Goal: Task Accomplishment & Management: Manage account settings

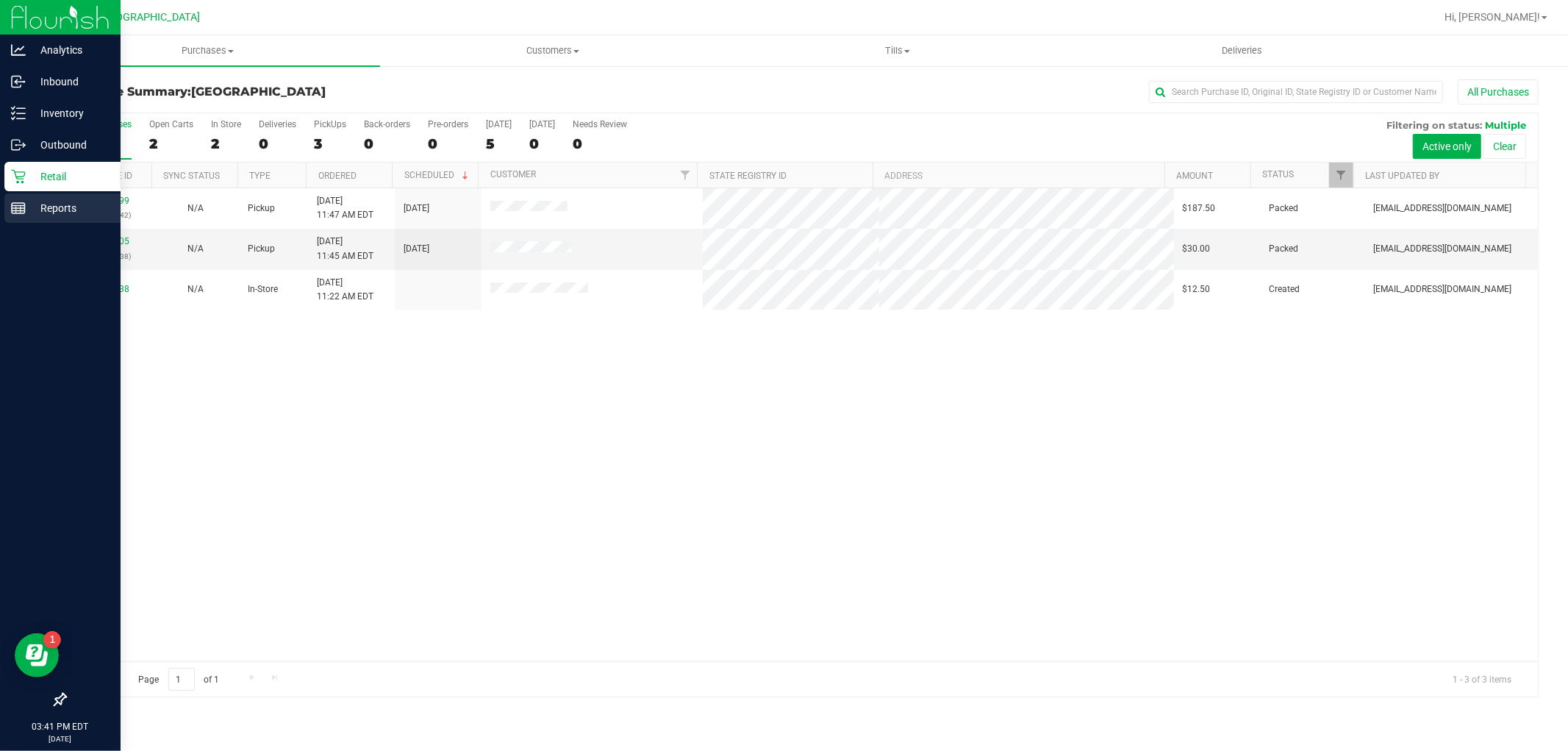
click at [41, 205] on p "Reports" at bounding box center [70, 208] width 88 height 17
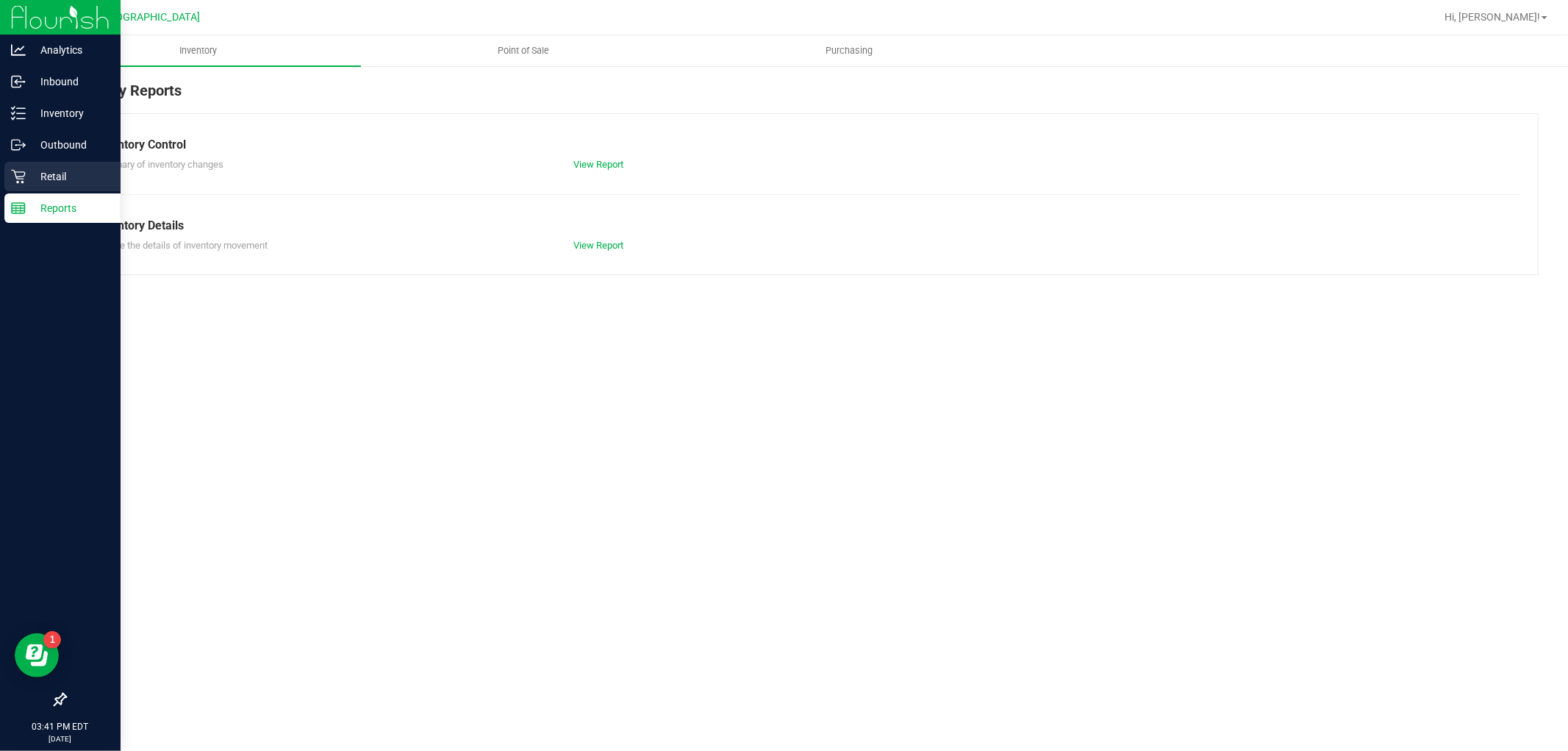
click at [59, 171] on p "Retail" at bounding box center [70, 177] width 88 height 17
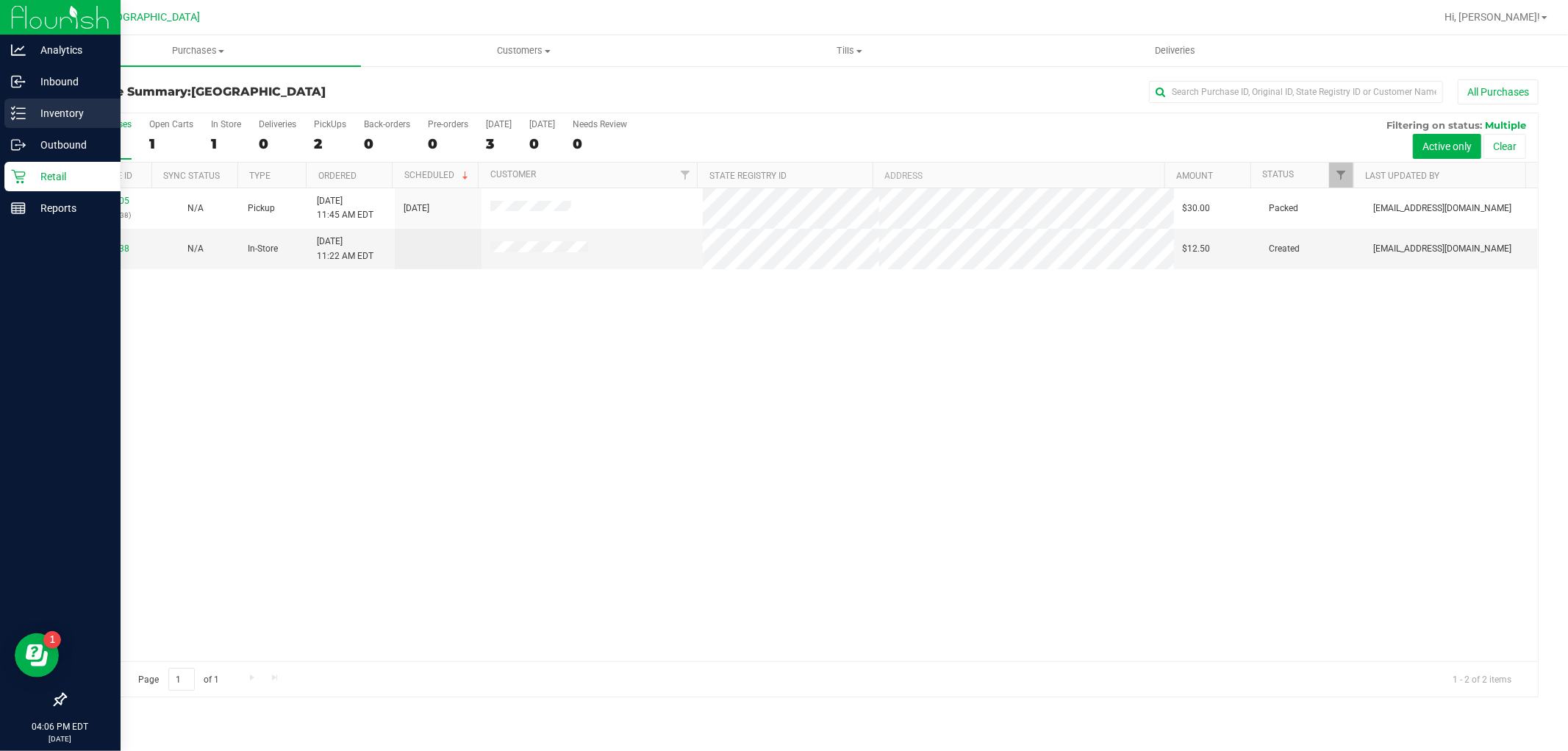
click at [13, 117] on icon at bounding box center [17, 113] width 15 height 15
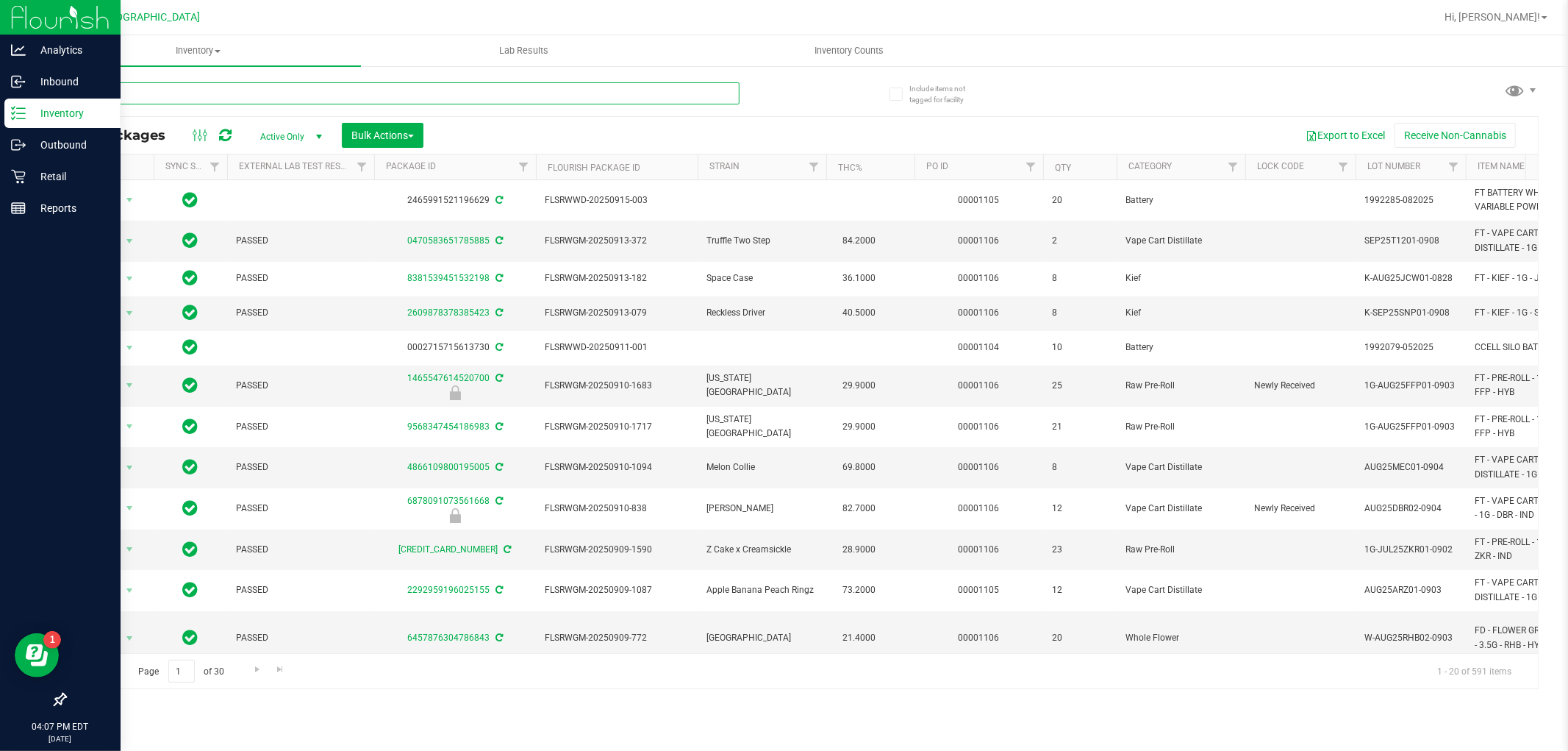
click at [292, 93] on input "text" at bounding box center [402, 93] width 675 height 22
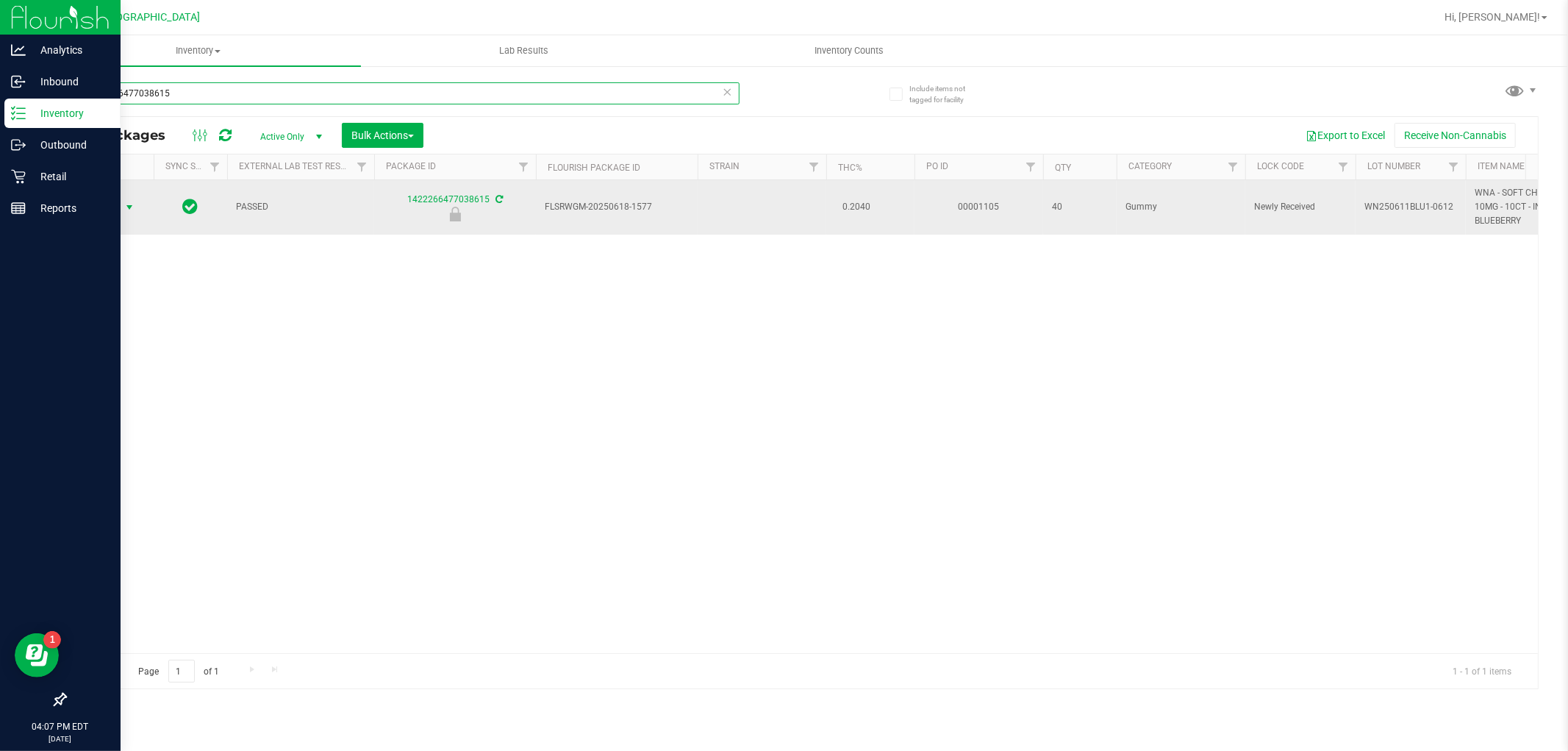
type input "1422266477038615"
click at [116, 202] on span "Action" at bounding box center [100, 207] width 40 height 20
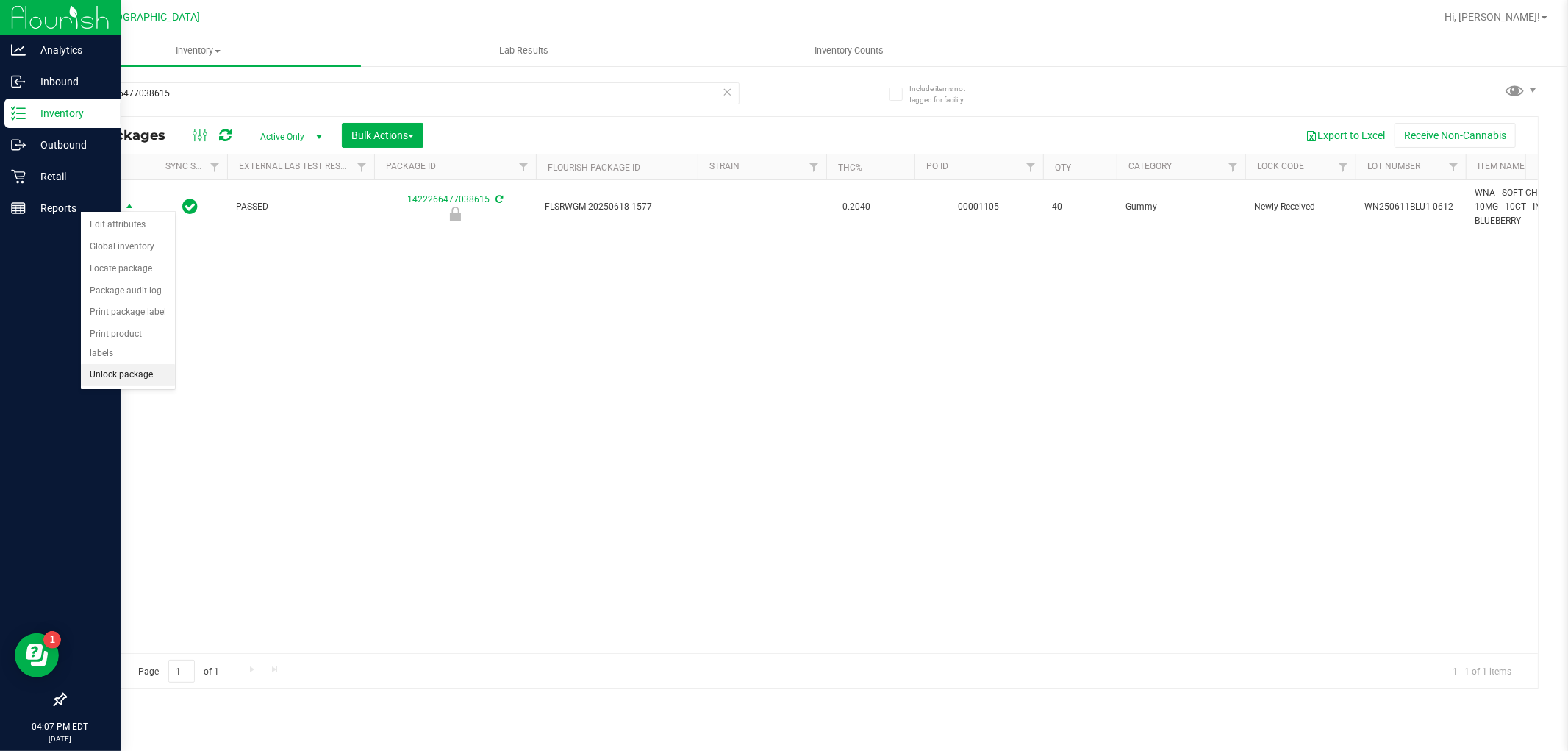
click at [129, 386] on li "Unlock package" at bounding box center [127, 375] width 94 height 22
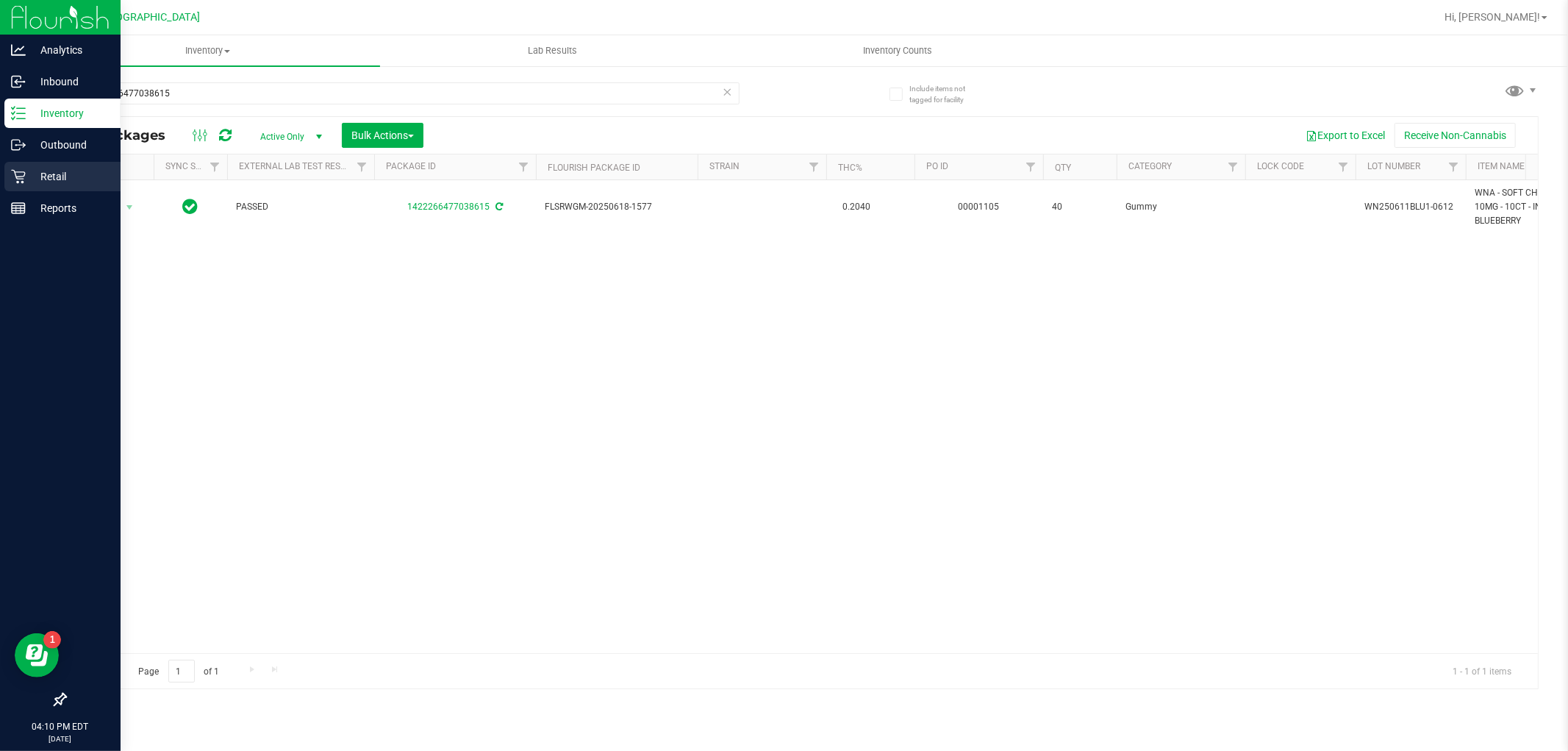
click at [82, 180] on p "Retail" at bounding box center [70, 177] width 88 height 17
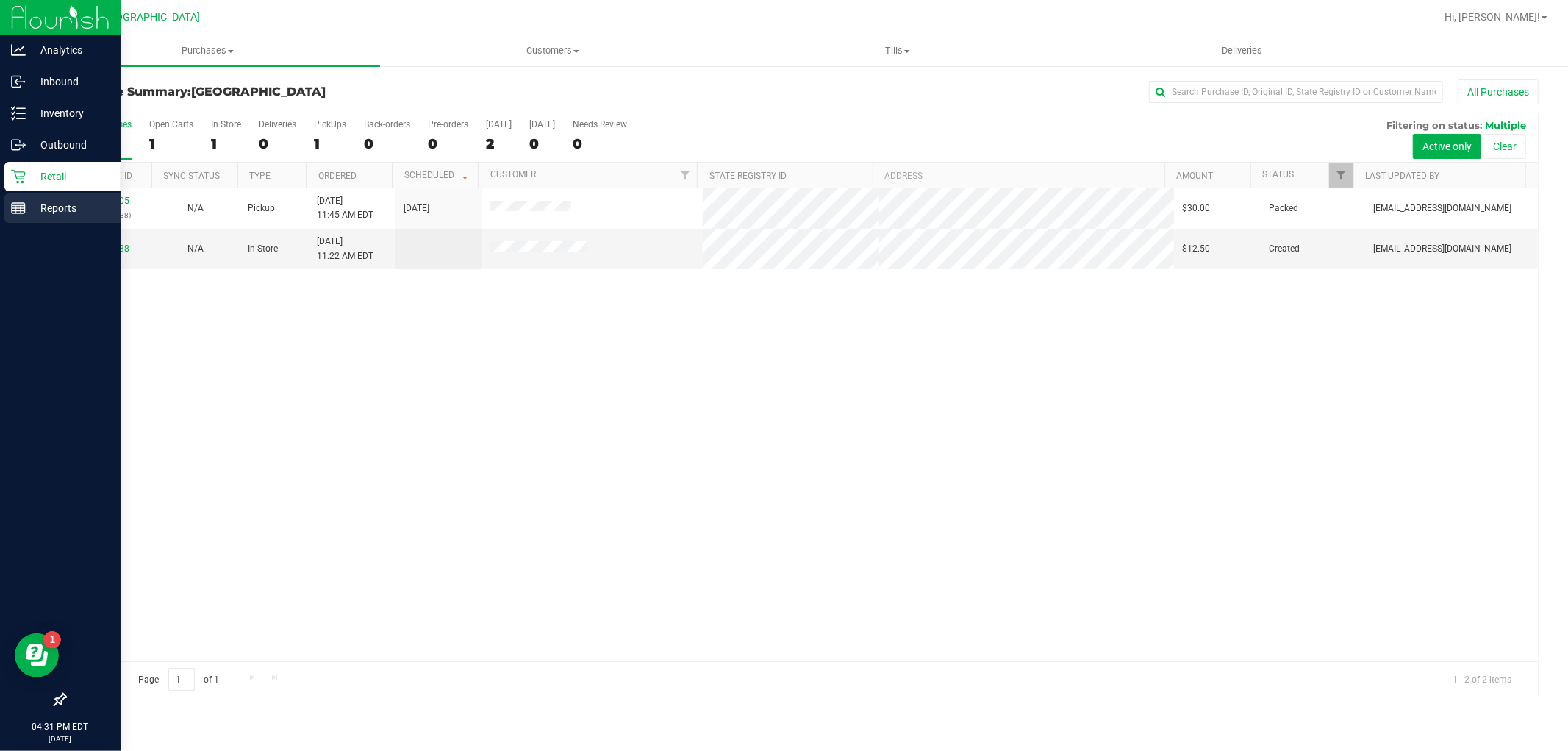
click at [59, 199] on p "Reports" at bounding box center [70, 208] width 88 height 17
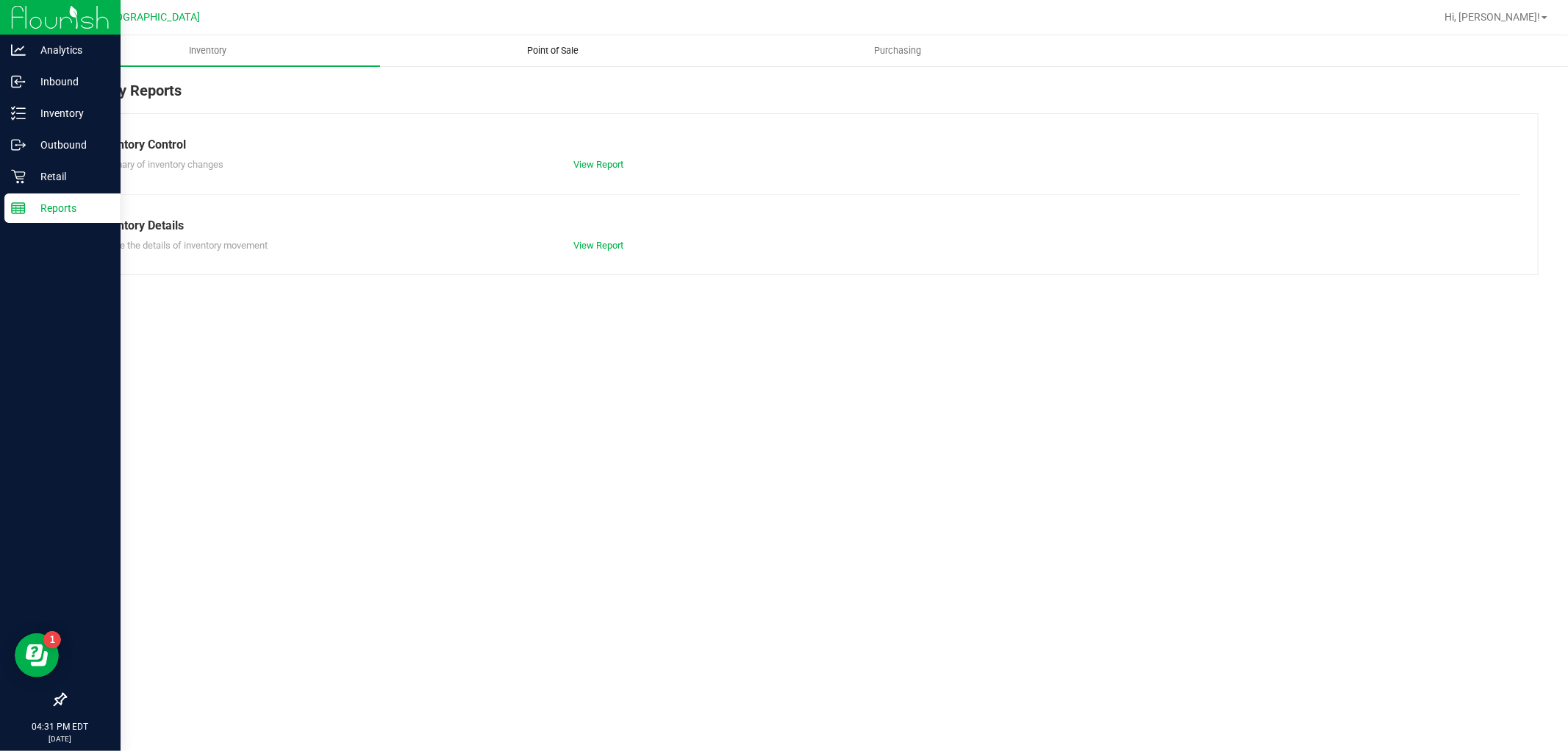
click at [558, 56] on span "Point of Sale" at bounding box center [553, 50] width 91 height 14
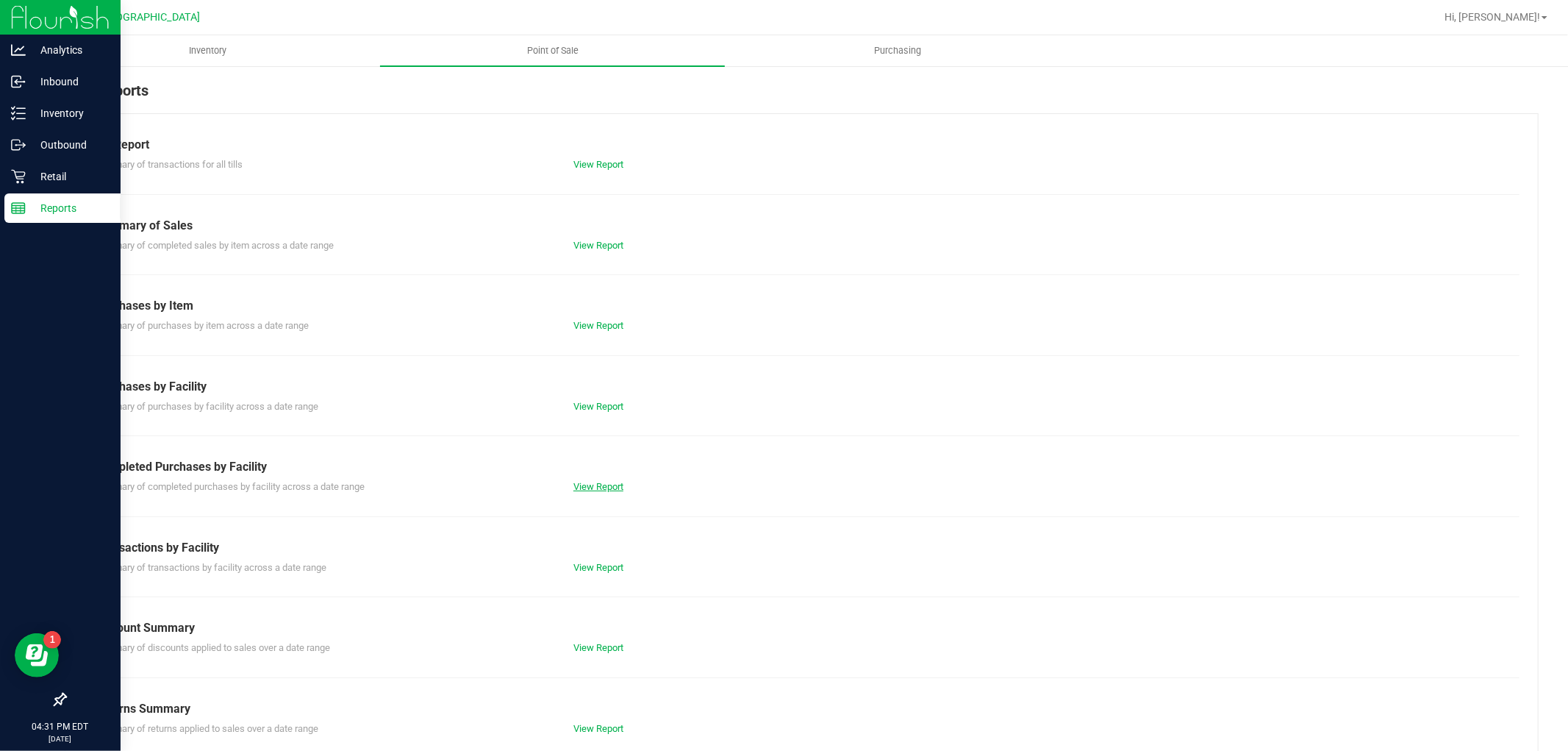
click at [575, 482] on link "View Report" at bounding box center [598, 486] width 50 height 11
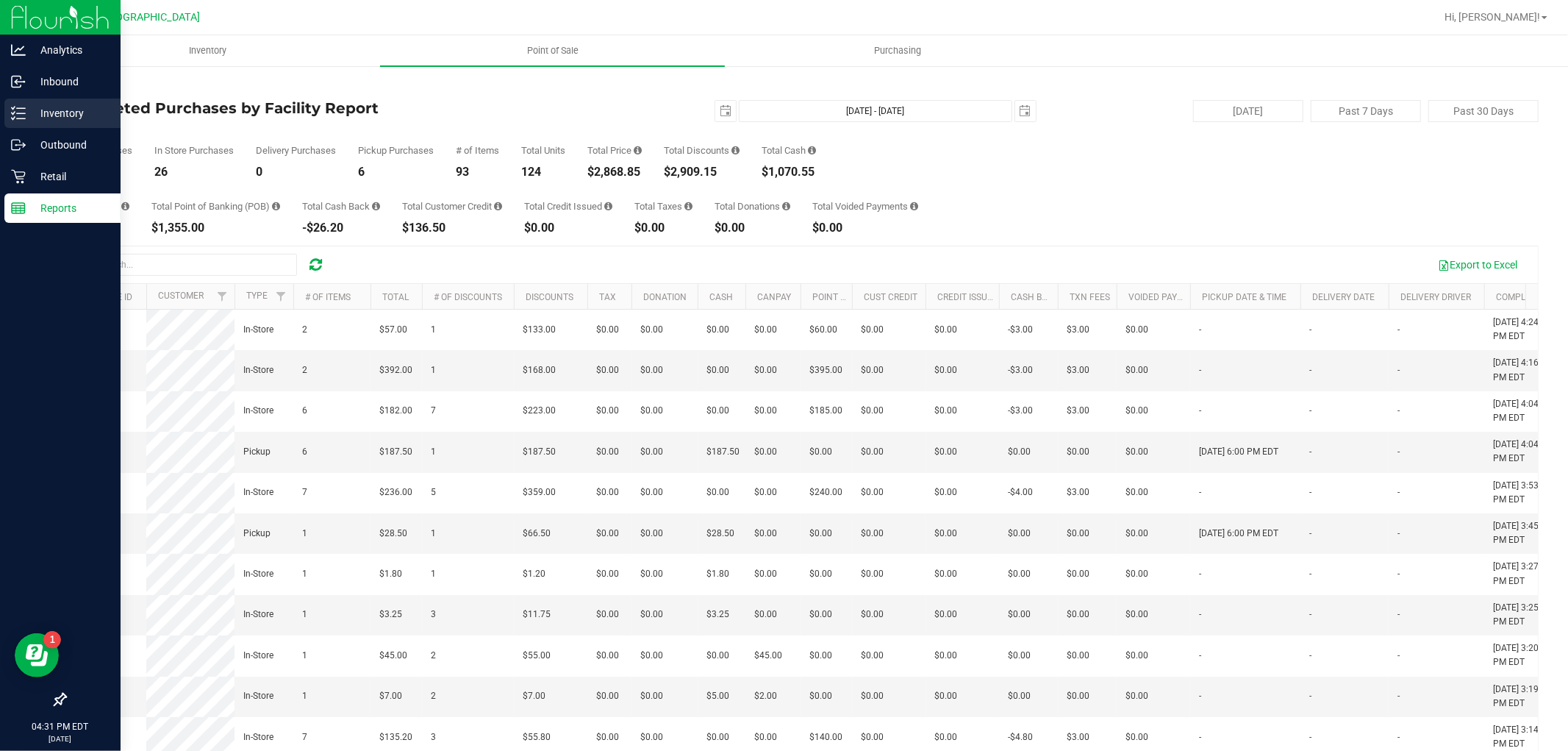
click at [56, 117] on p "Inventory" at bounding box center [70, 114] width 88 height 17
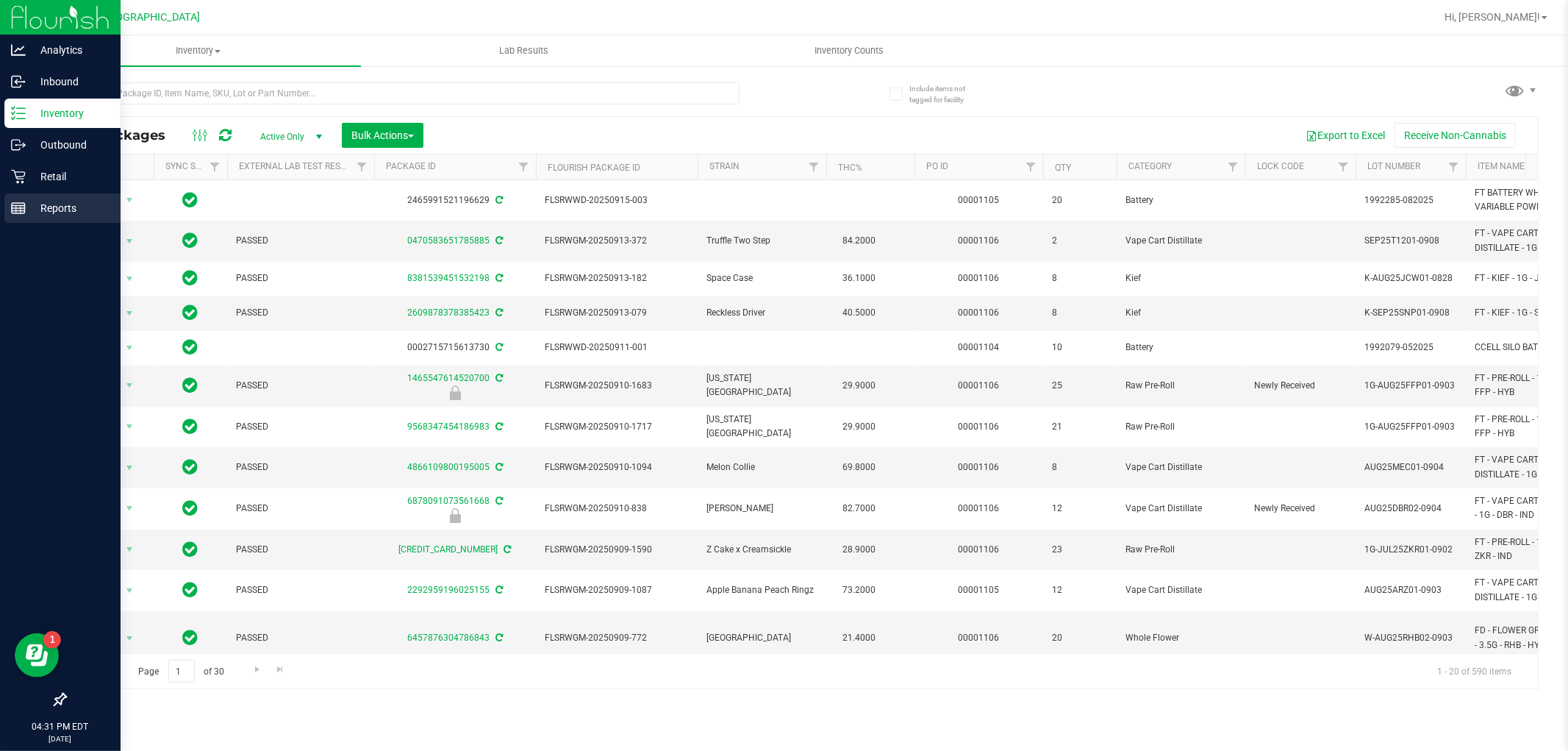
click at [86, 205] on p "Reports" at bounding box center [70, 208] width 88 height 17
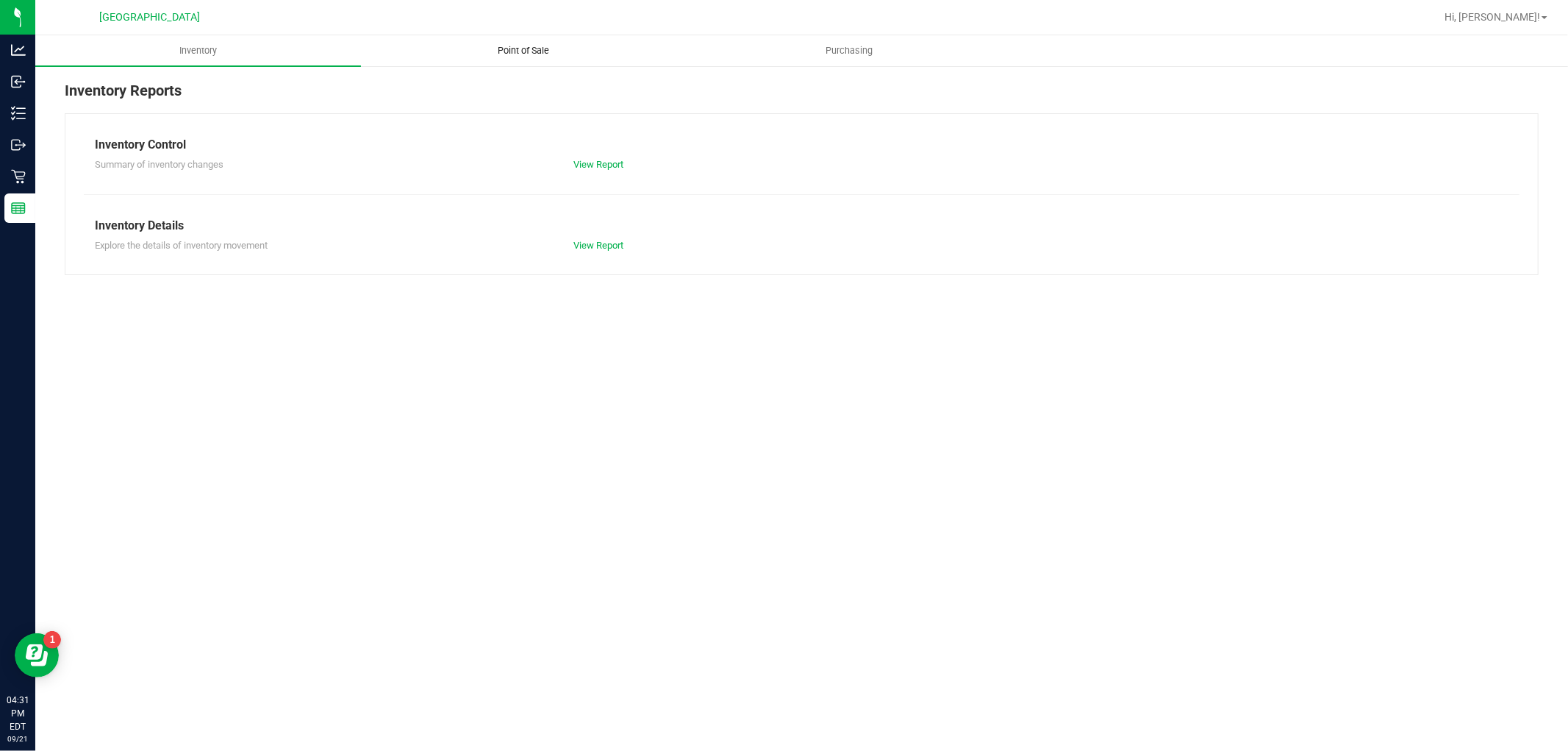
click at [555, 53] on span "Point of Sale" at bounding box center [524, 50] width 91 height 14
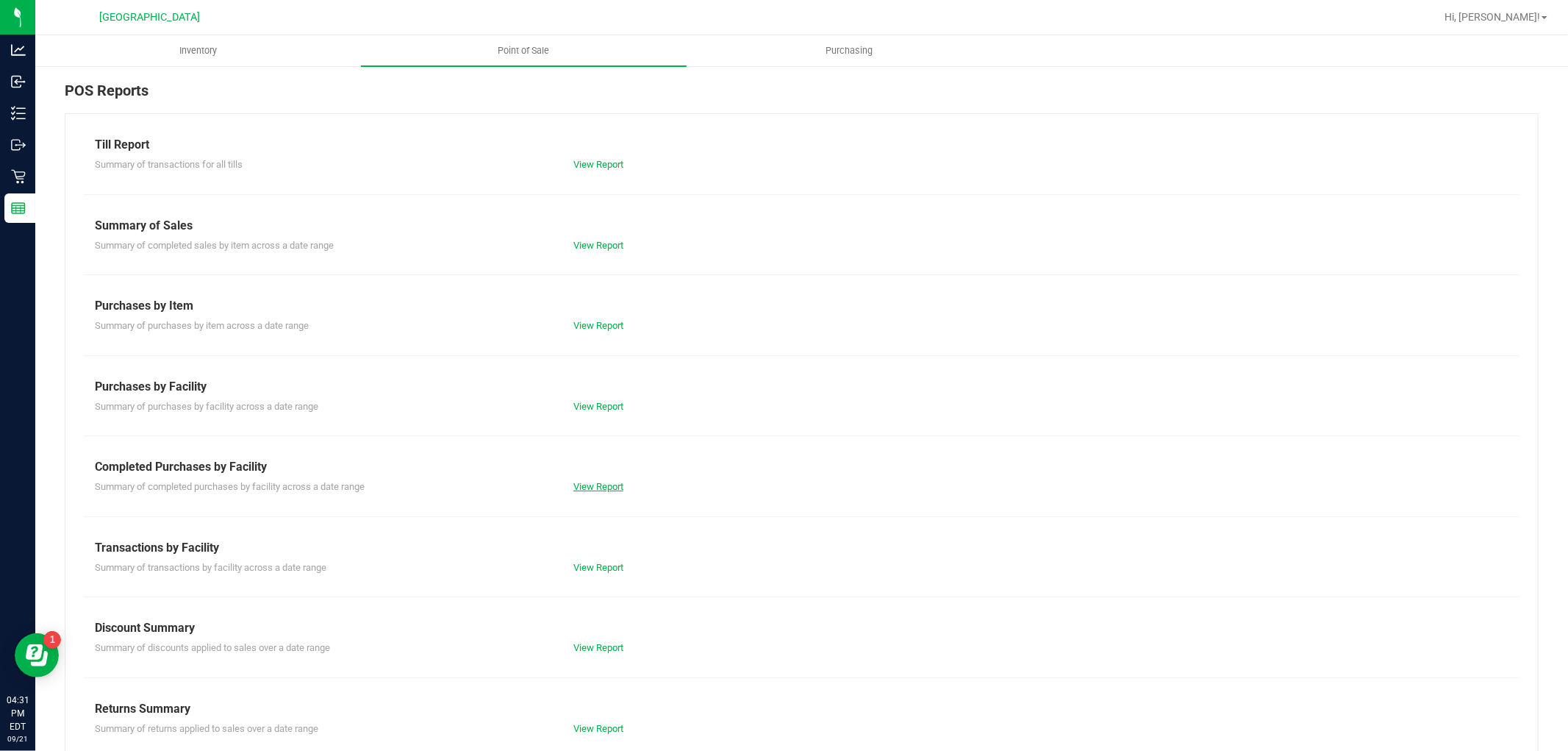
click at [615, 490] on link "View Report" at bounding box center [598, 486] width 50 height 11
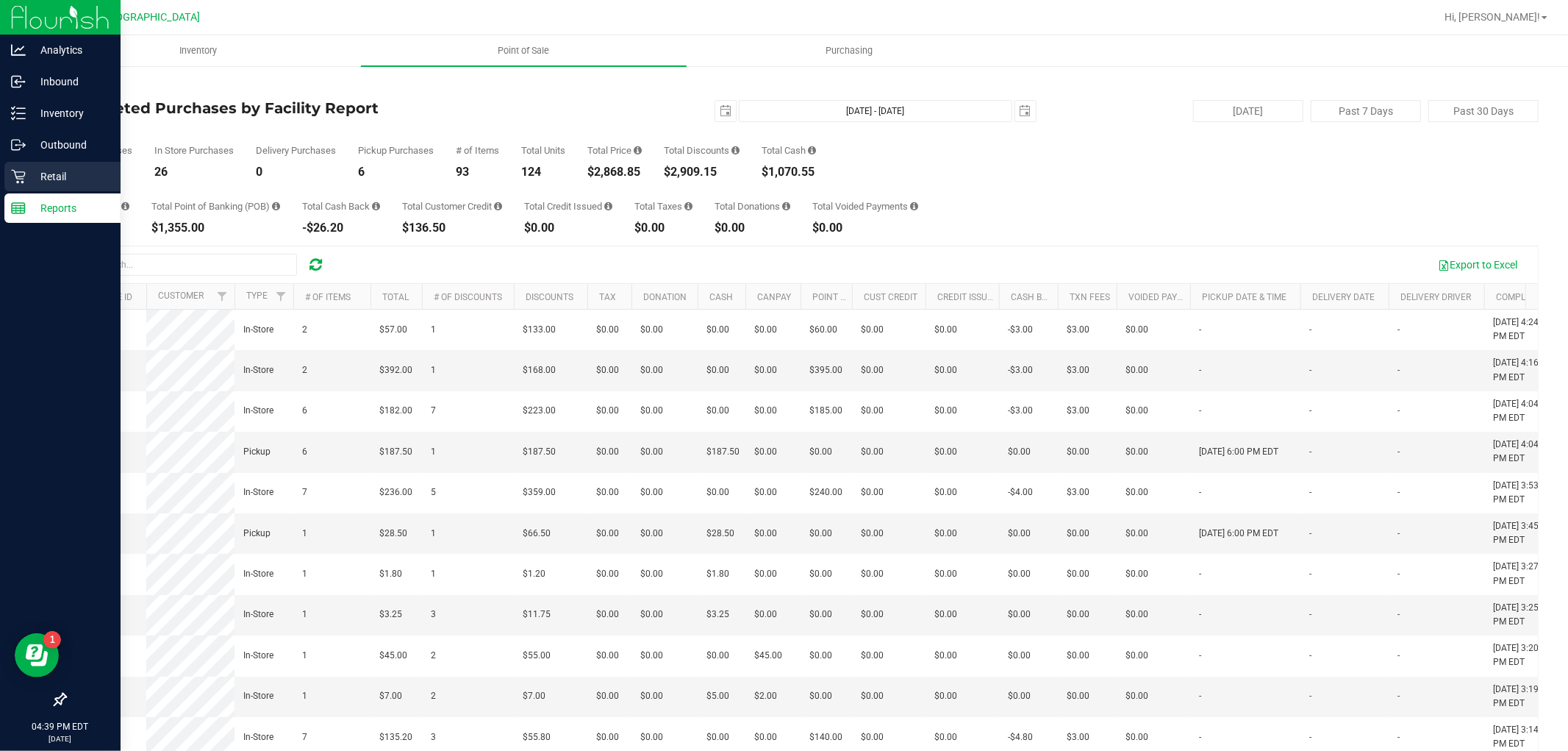
click at [54, 165] on div "Retail" at bounding box center [63, 177] width 116 height 29
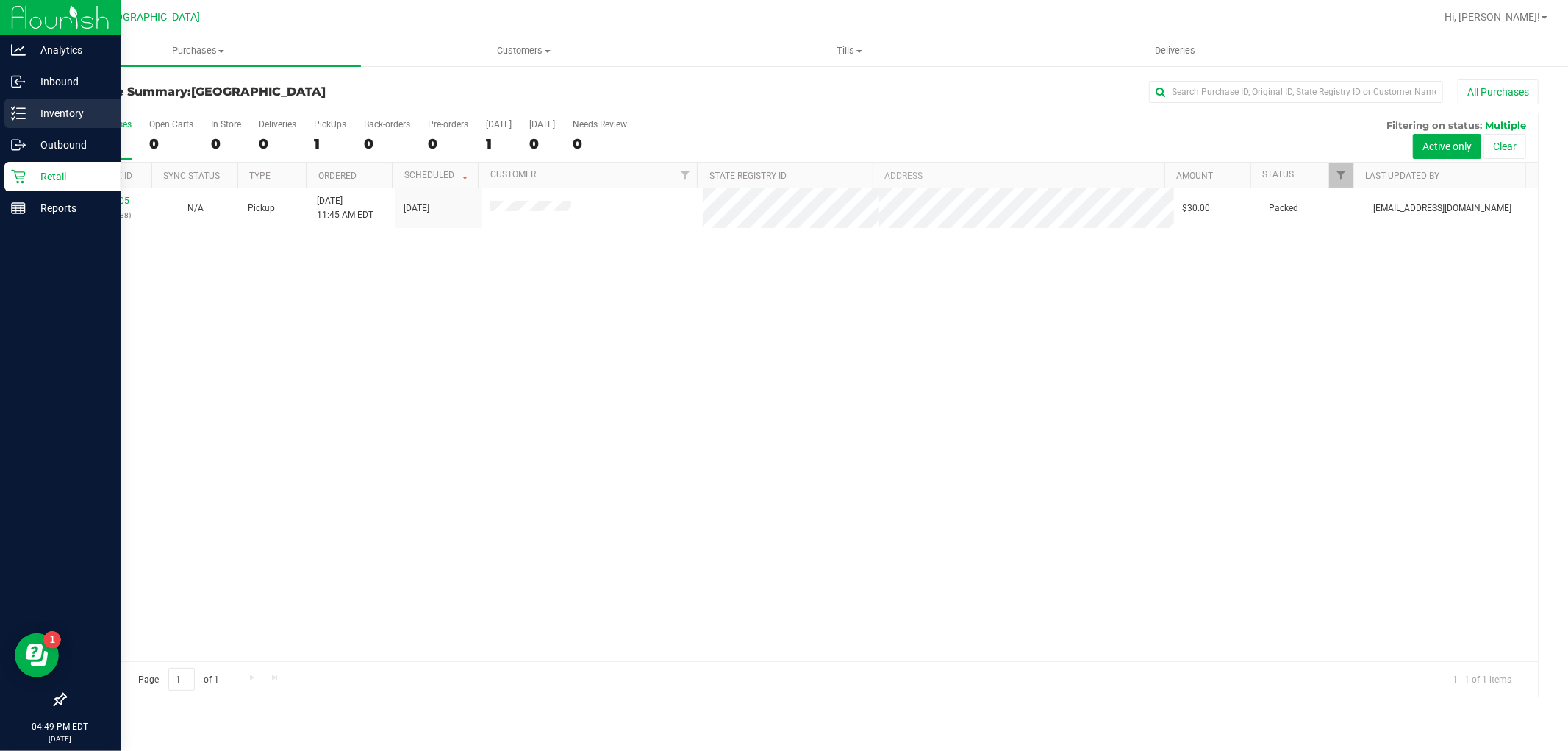
click at [13, 117] on icon at bounding box center [17, 113] width 15 height 15
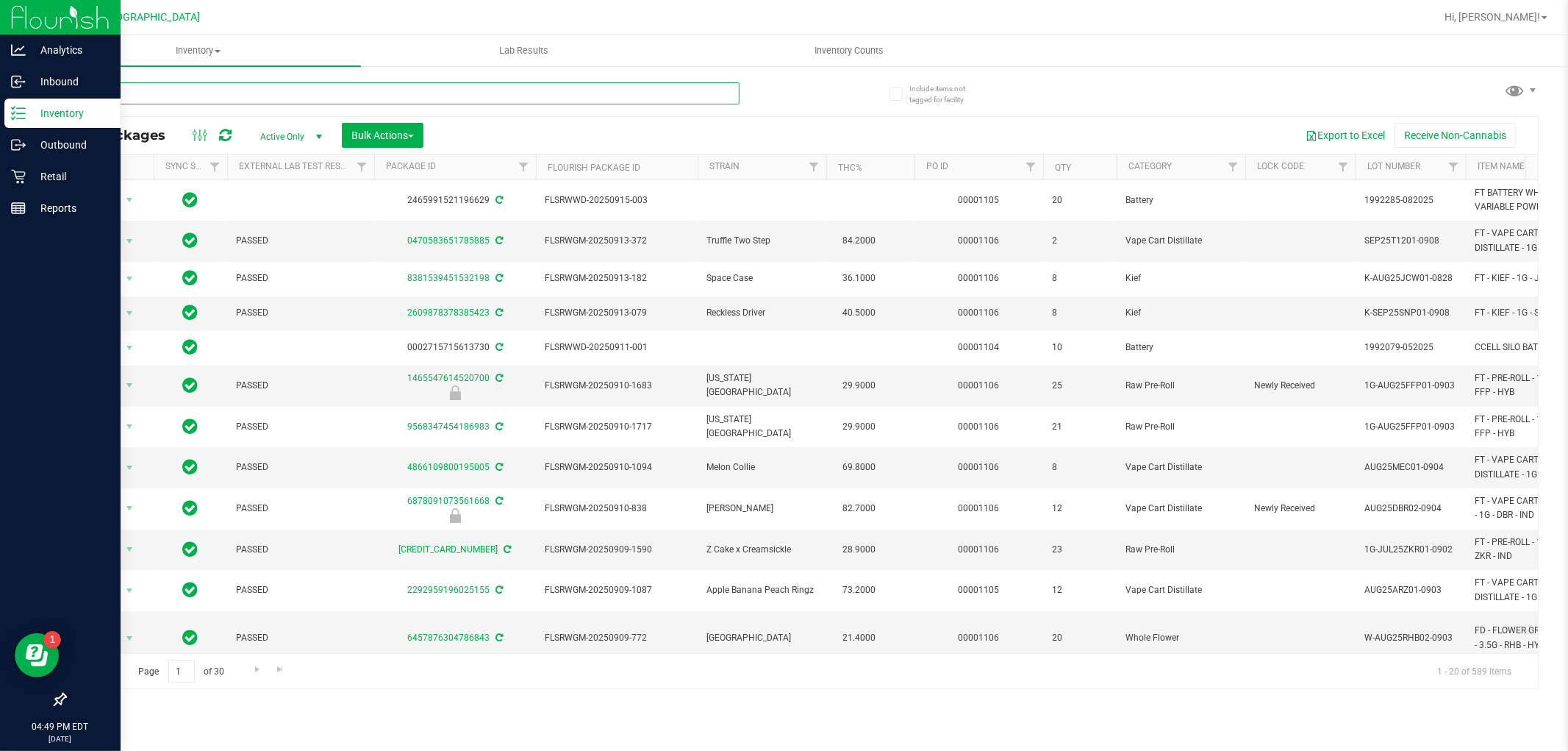
click at [217, 88] on input "text" at bounding box center [402, 93] width 675 height 22
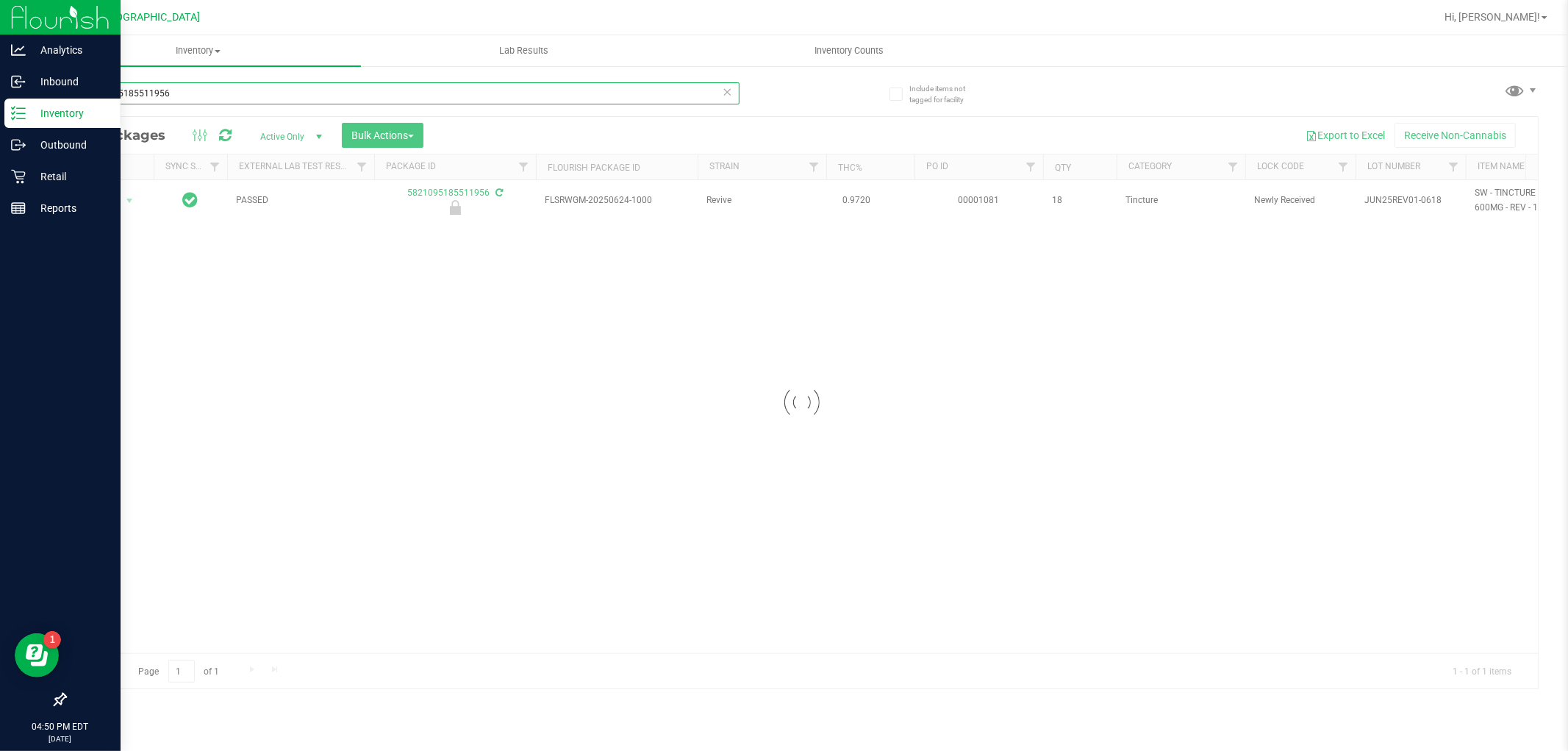
type input "5821095185511956"
click at [126, 214] on div at bounding box center [801, 403] width 1472 height 571
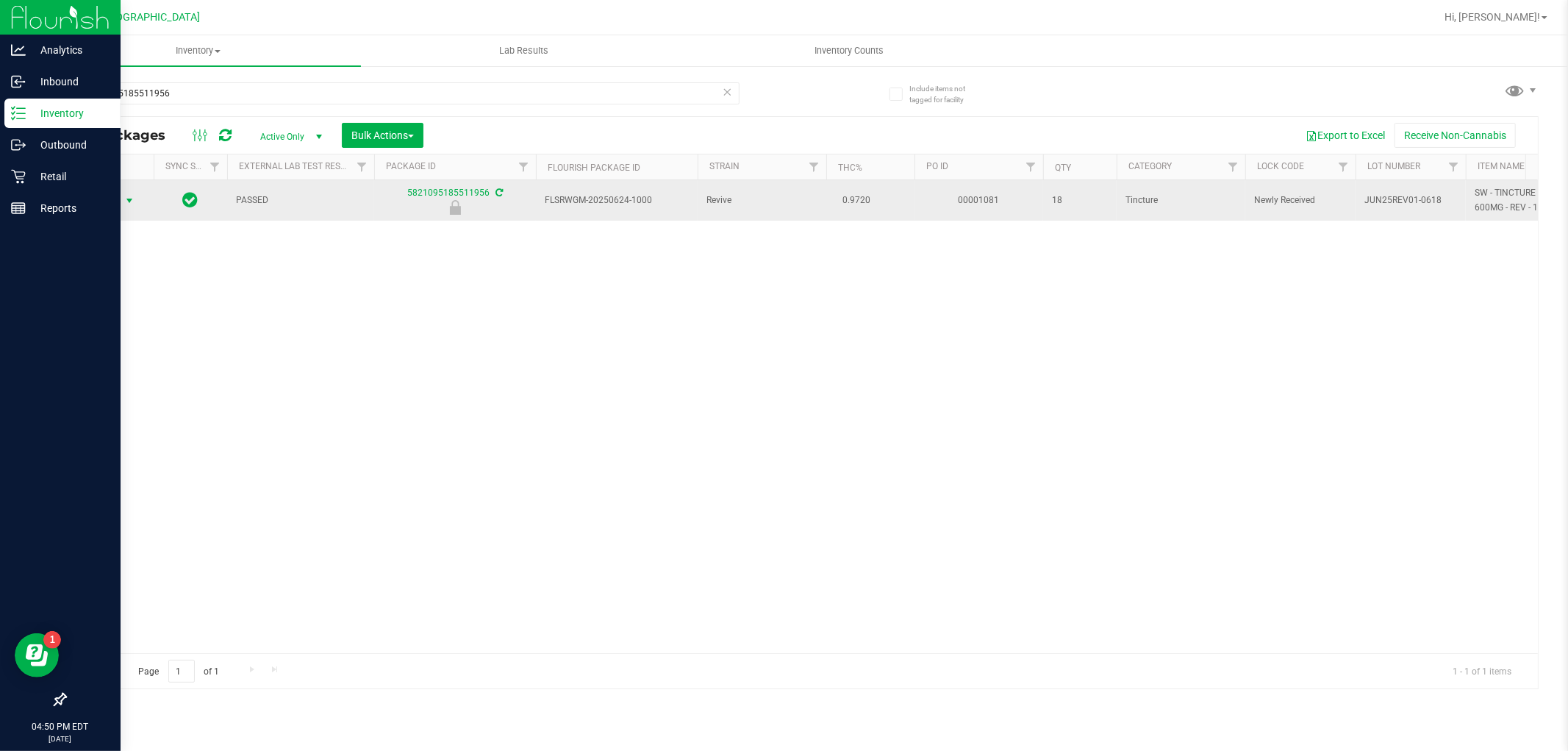
click at [133, 202] on span "select" at bounding box center [129, 201] width 12 height 12
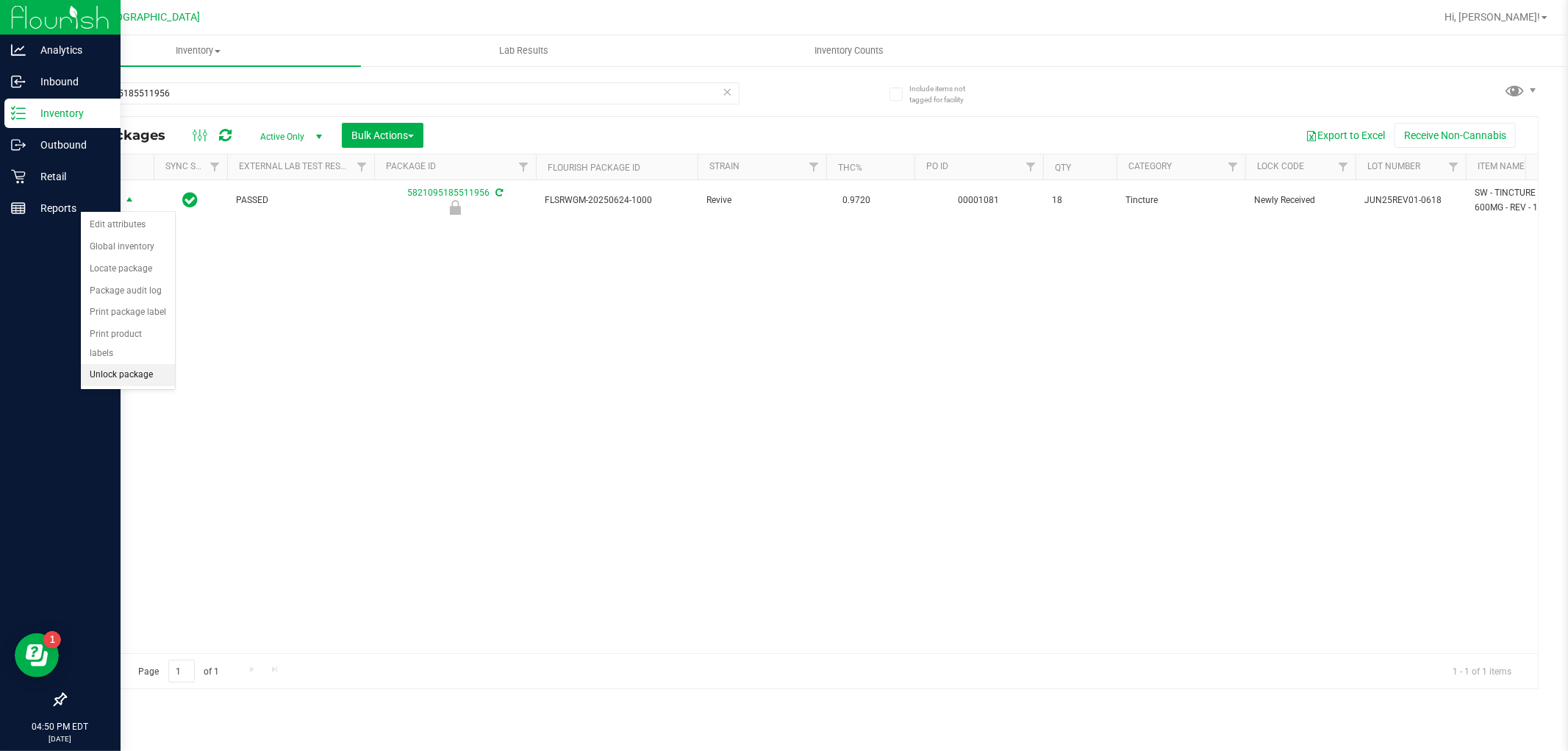
click at [137, 376] on li "Unlock package" at bounding box center [127, 375] width 94 height 22
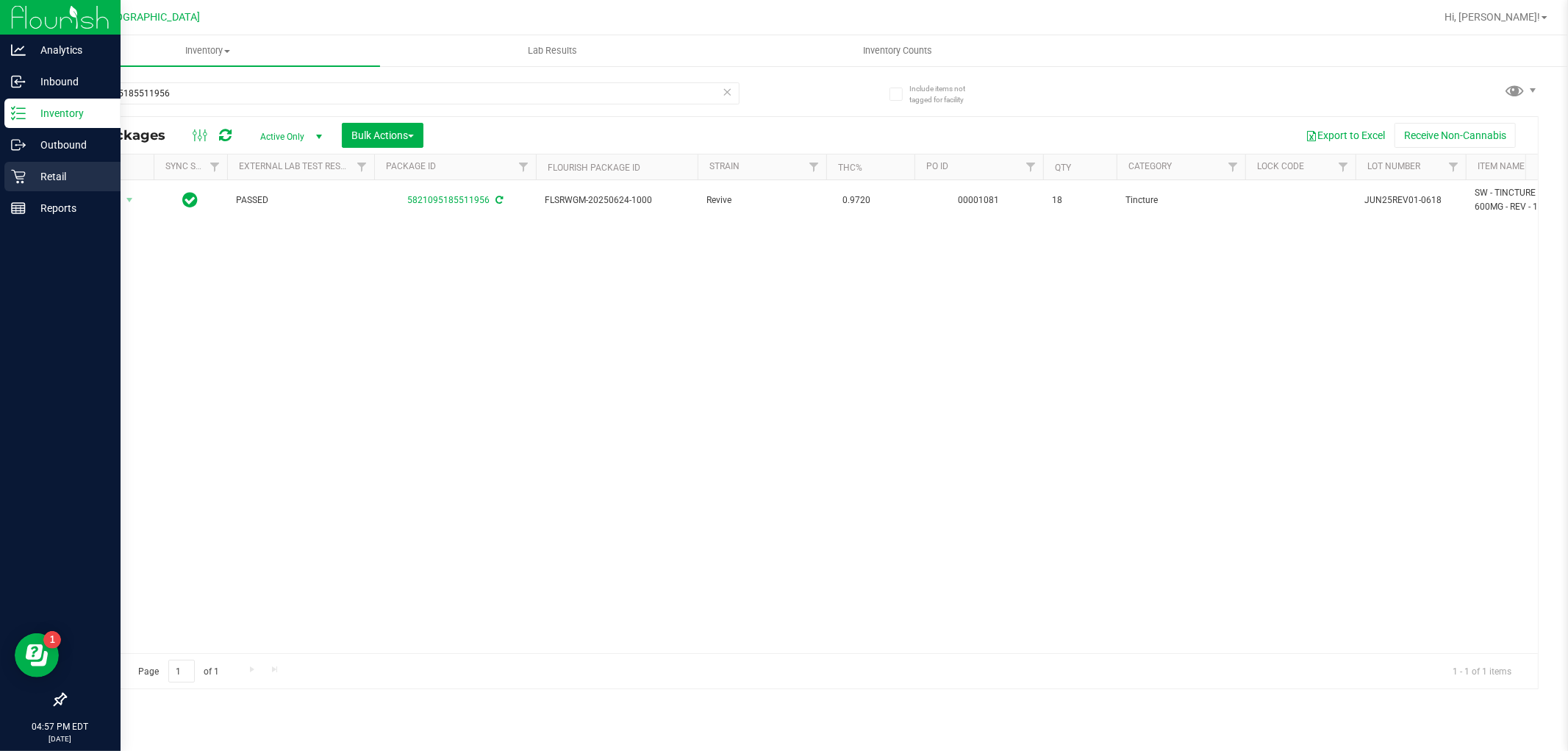
click at [78, 180] on p "Retail" at bounding box center [70, 177] width 88 height 17
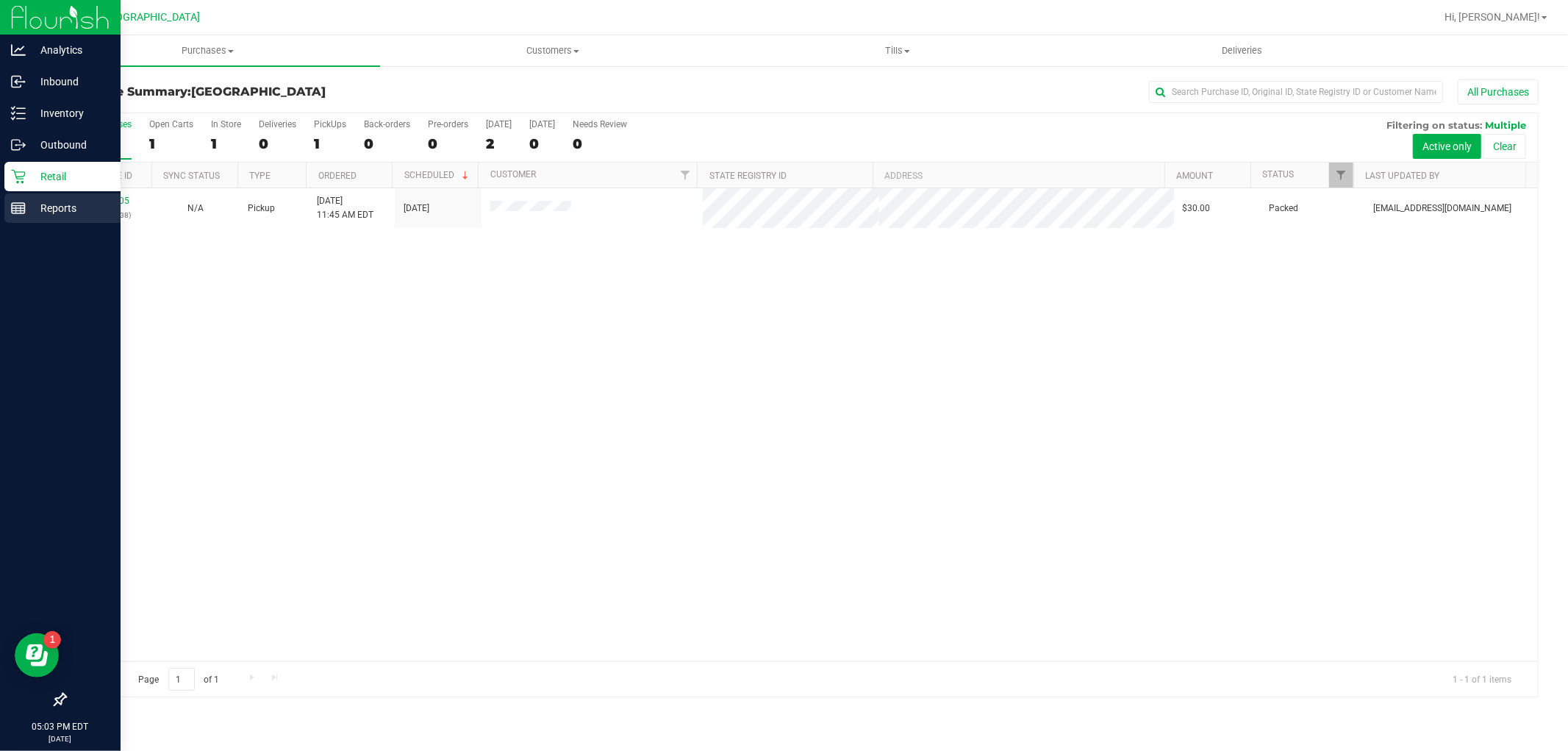
click at [18, 201] on icon at bounding box center [17, 208] width 15 height 15
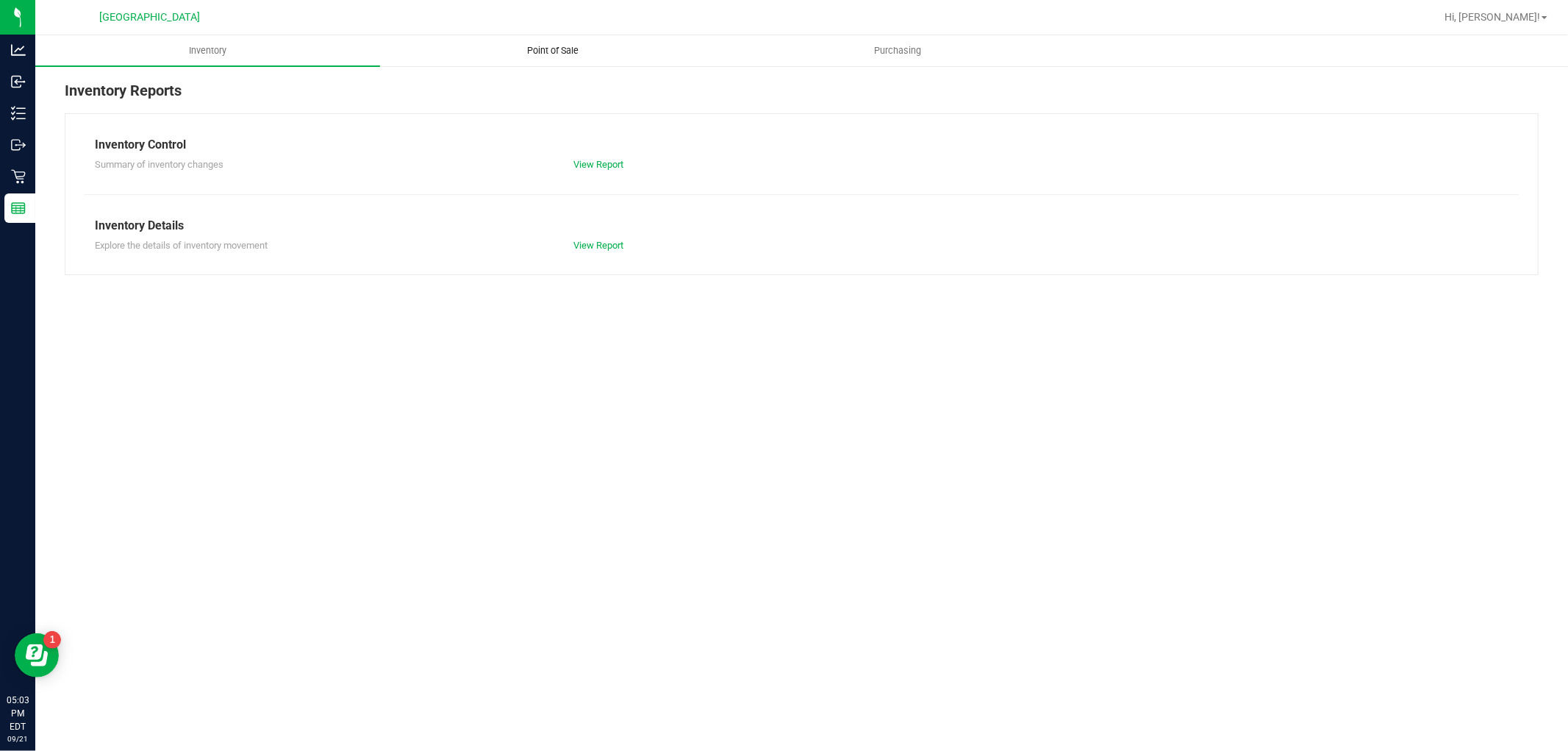
click at [550, 38] on uib-tab-heading "Point of Sale" at bounding box center [553, 50] width 343 height 29
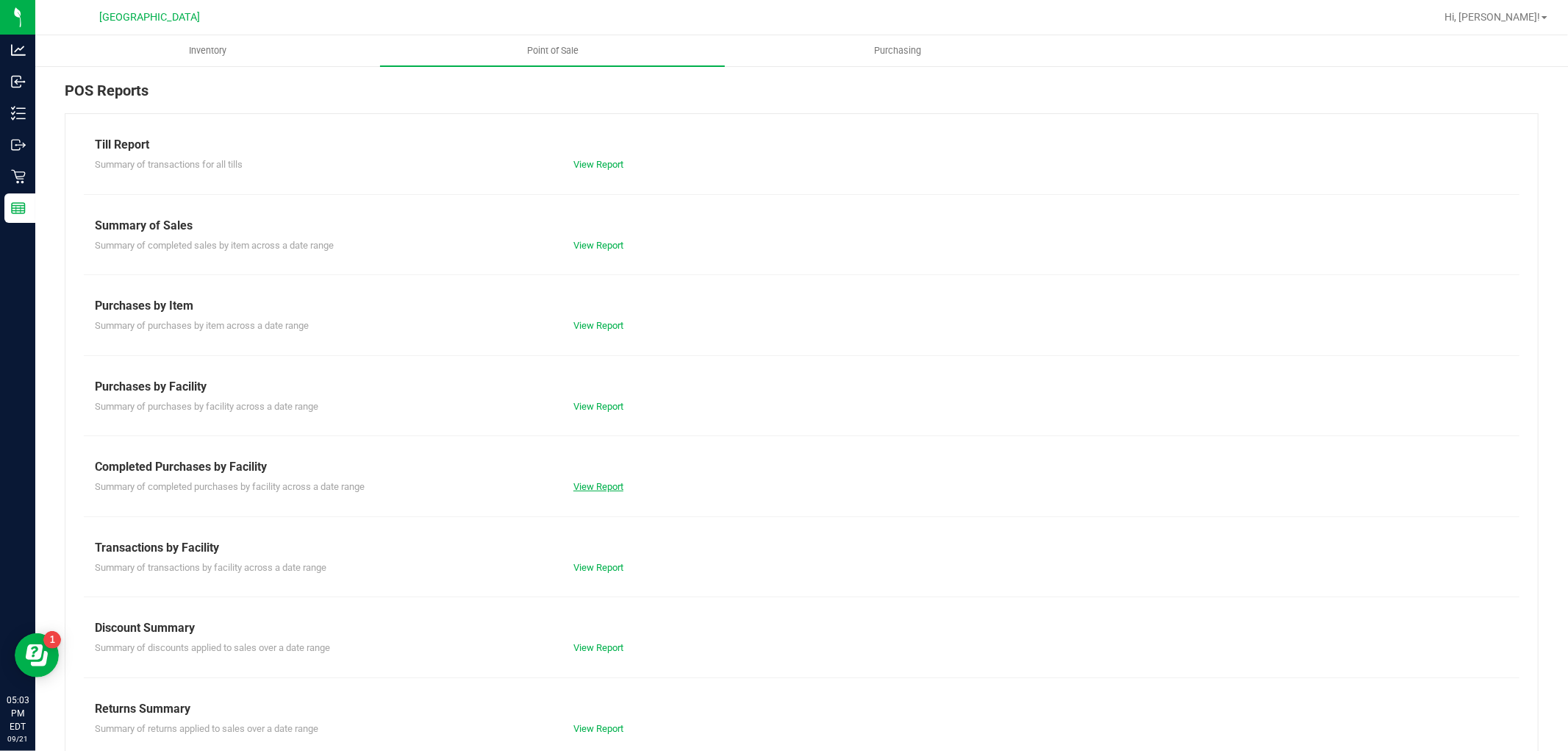
click at [587, 491] on link "View Report" at bounding box center [598, 486] width 50 height 11
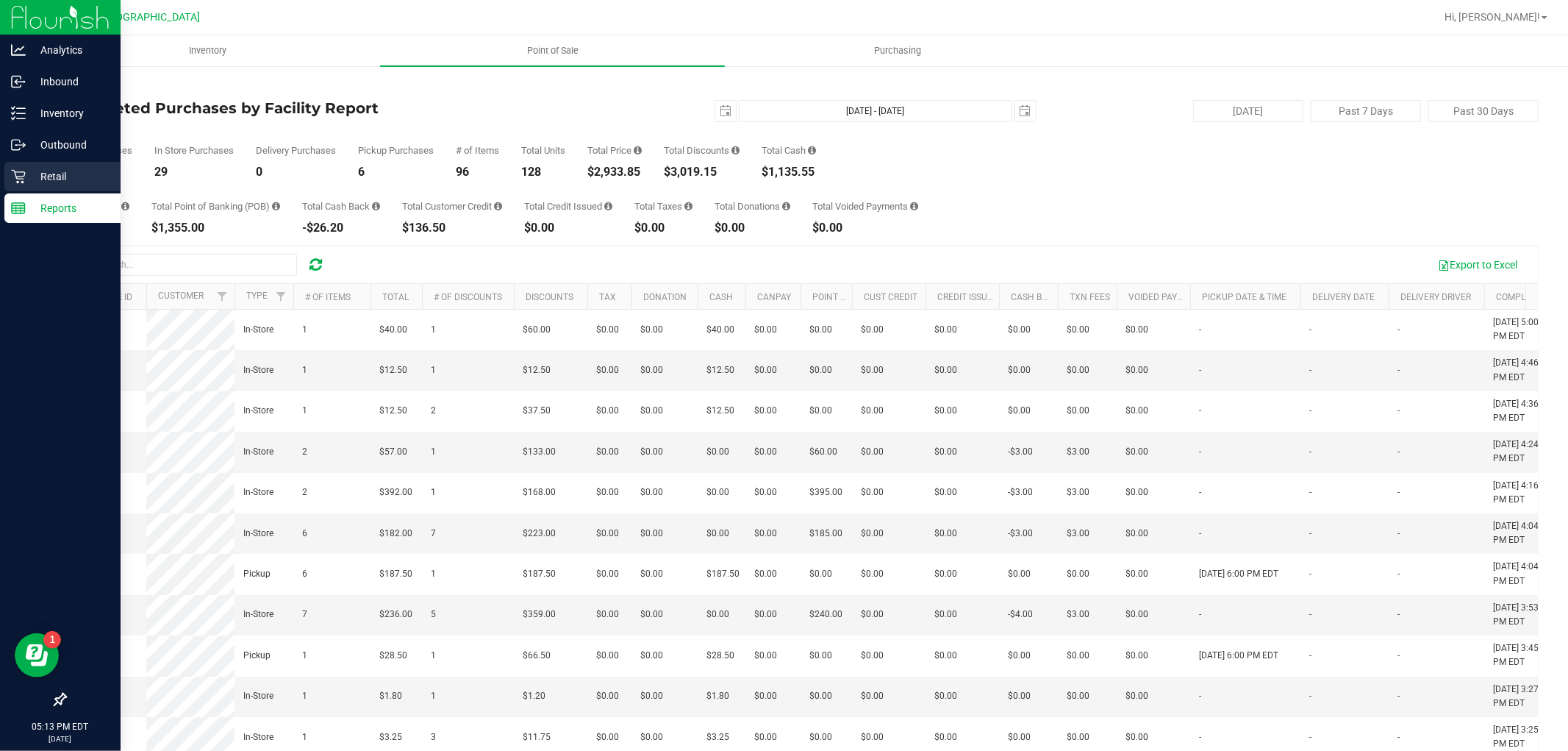
click at [50, 165] on div "Retail" at bounding box center [63, 177] width 116 height 29
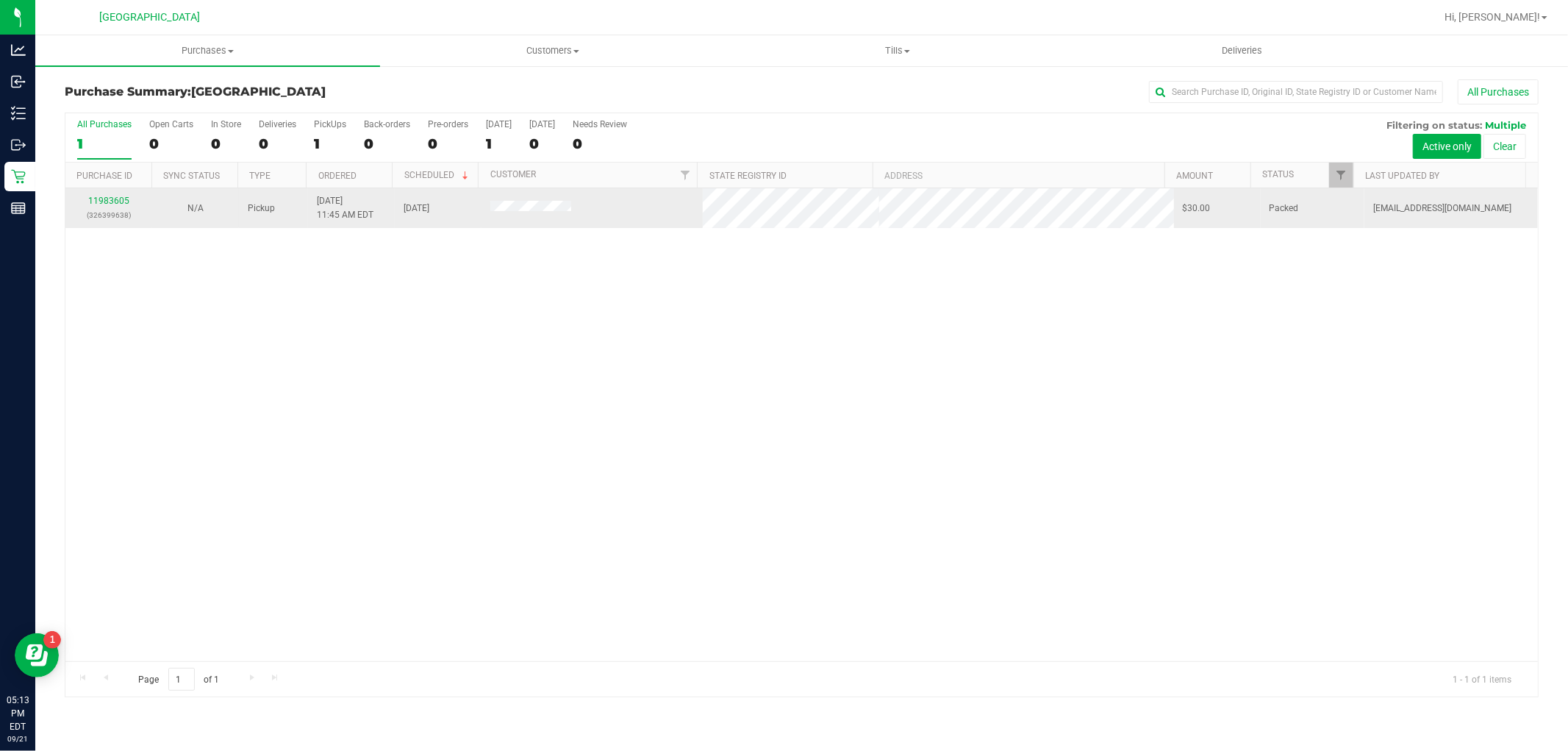
click at [106, 192] on td "11983605 (326399638)" at bounding box center [108, 208] width 86 height 40
click at [106, 196] on link "11983605" at bounding box center [109, 201] width 41 height 11
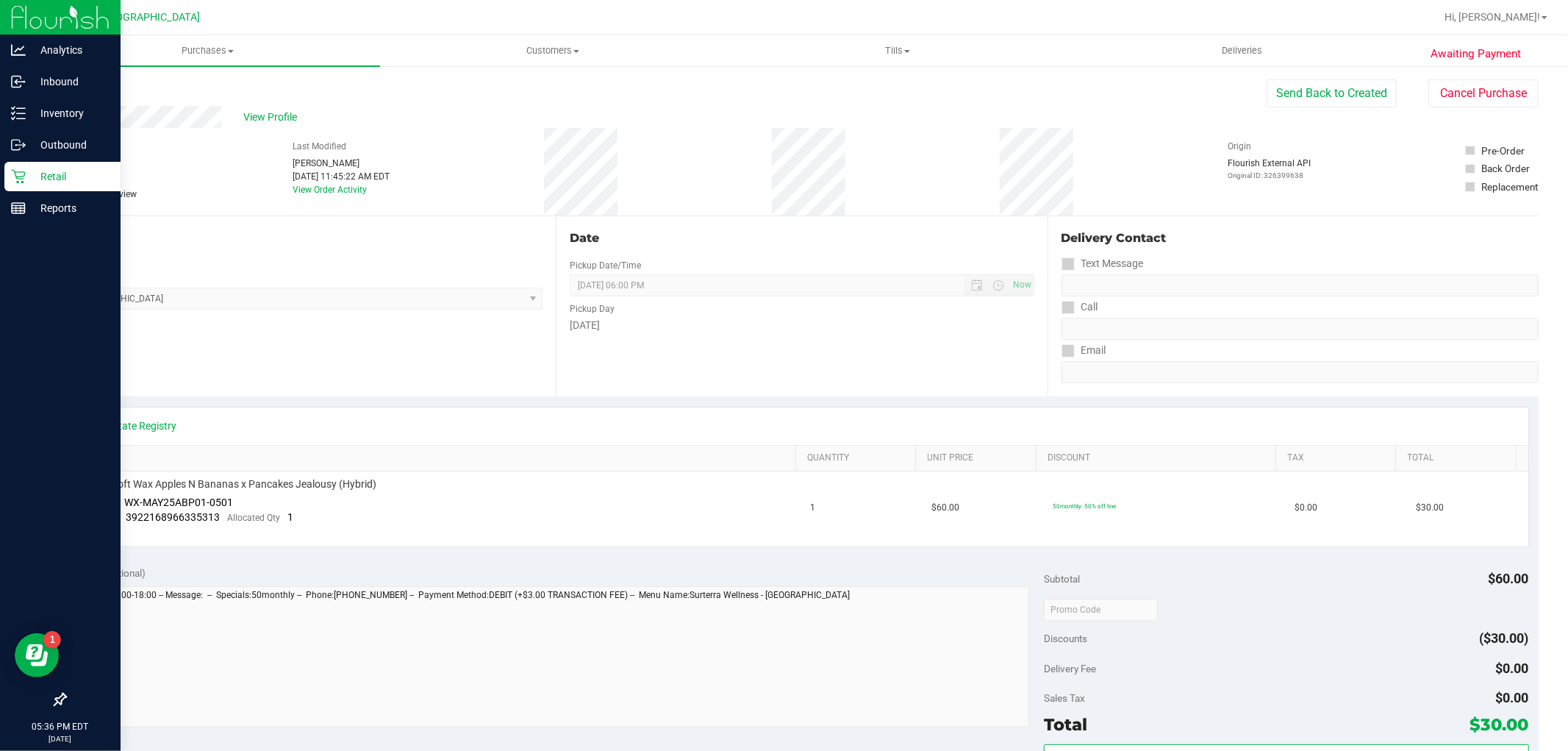
click at [53, 184] on p "Retail" at bounding box center [70, 177] width 88 height 17
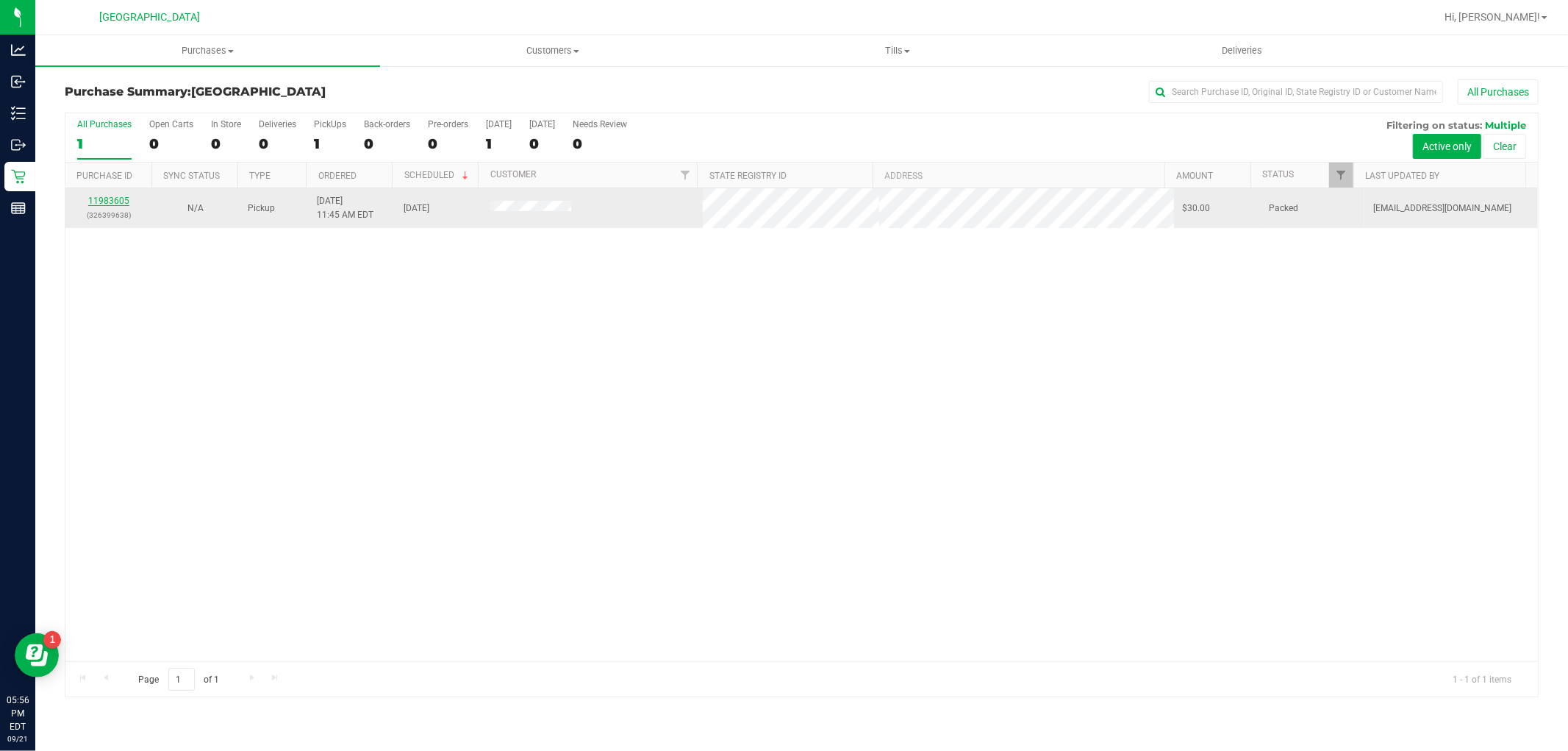
click at [115, 201] on link "11983605" at bounding box center [109, 201] width 41 height 11
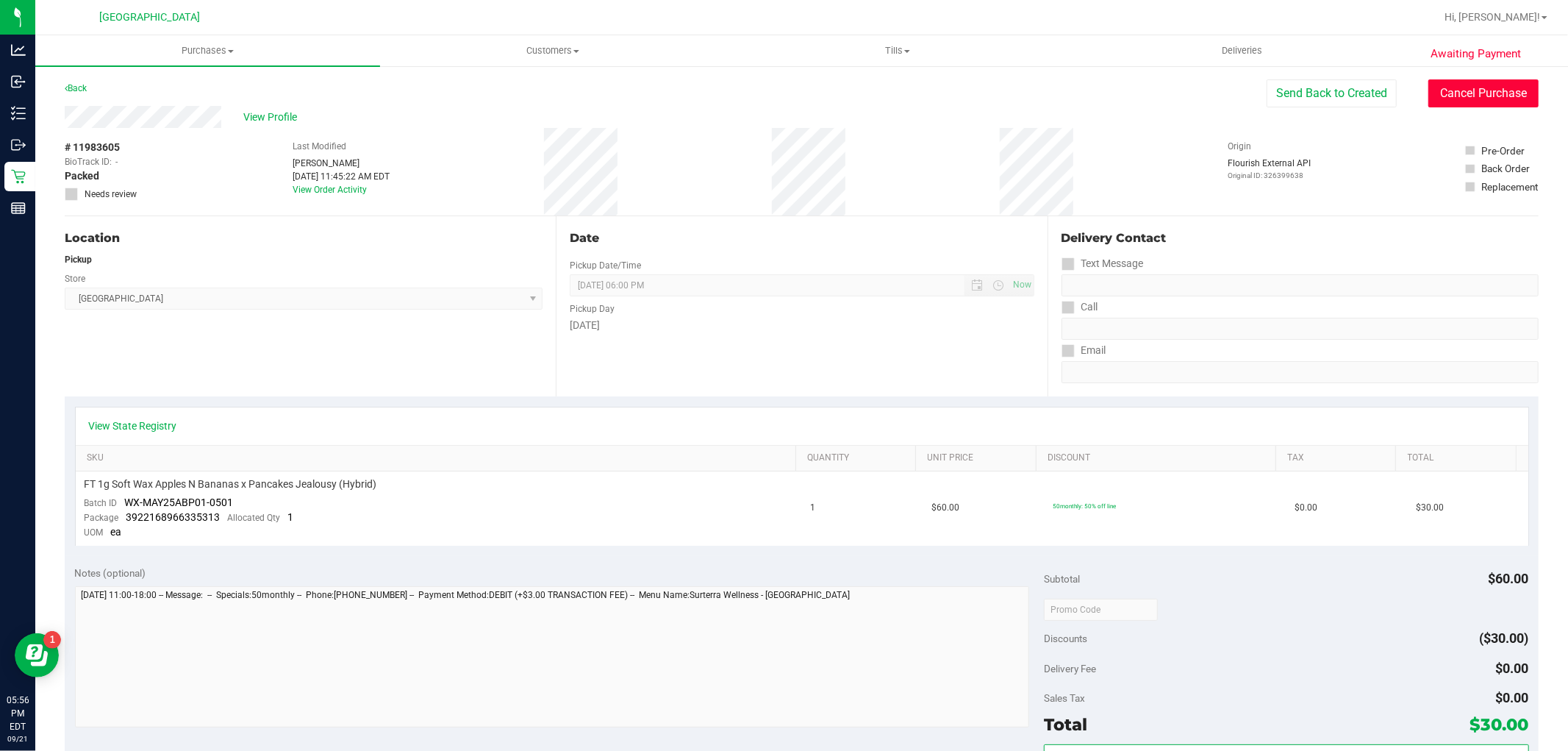
click at [1503, 88] on button "Cancel Purchase" at bounding box center [1484, 93] width 111 height 28
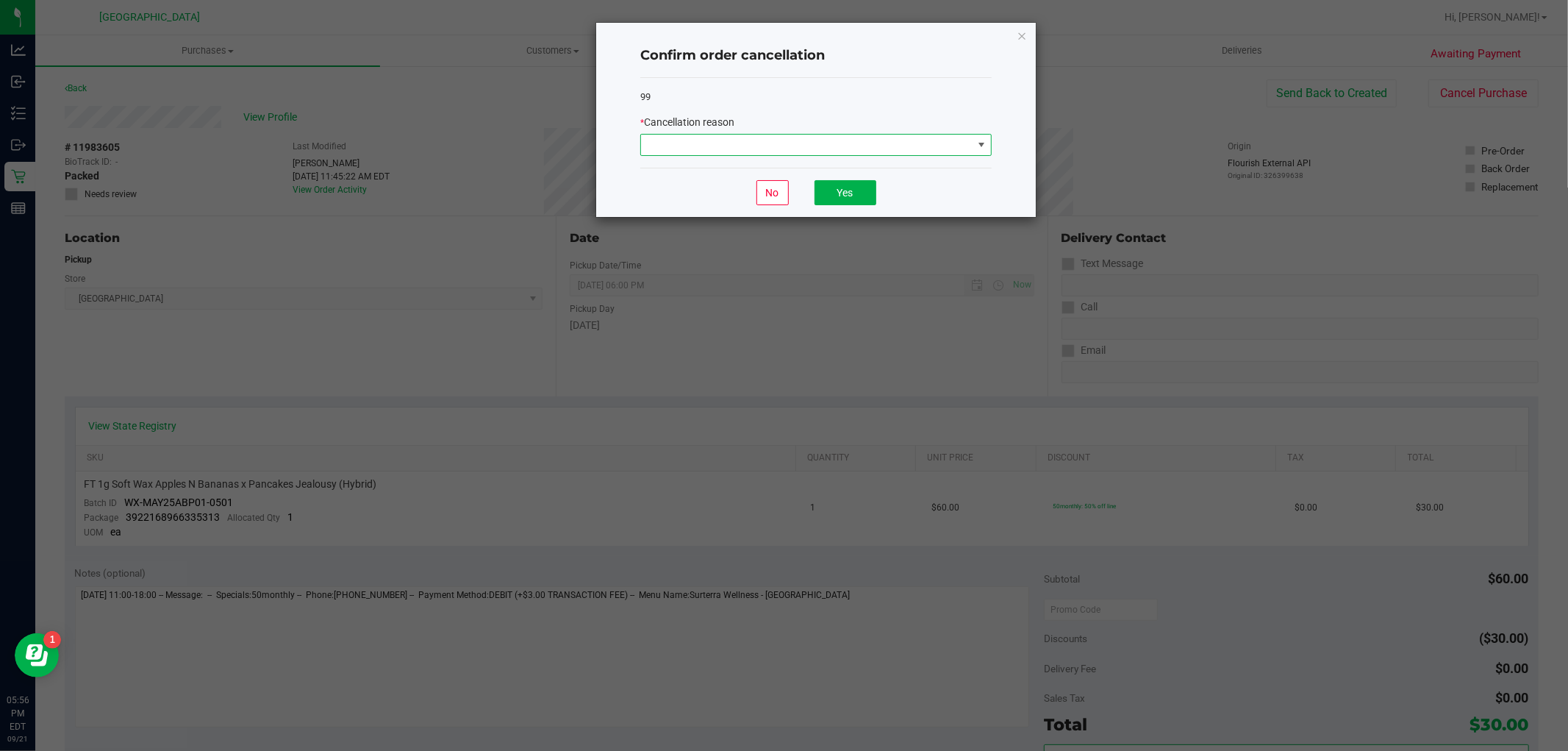
click at [967, 145] on span at bounding box center [807, 145] width 332 height 20
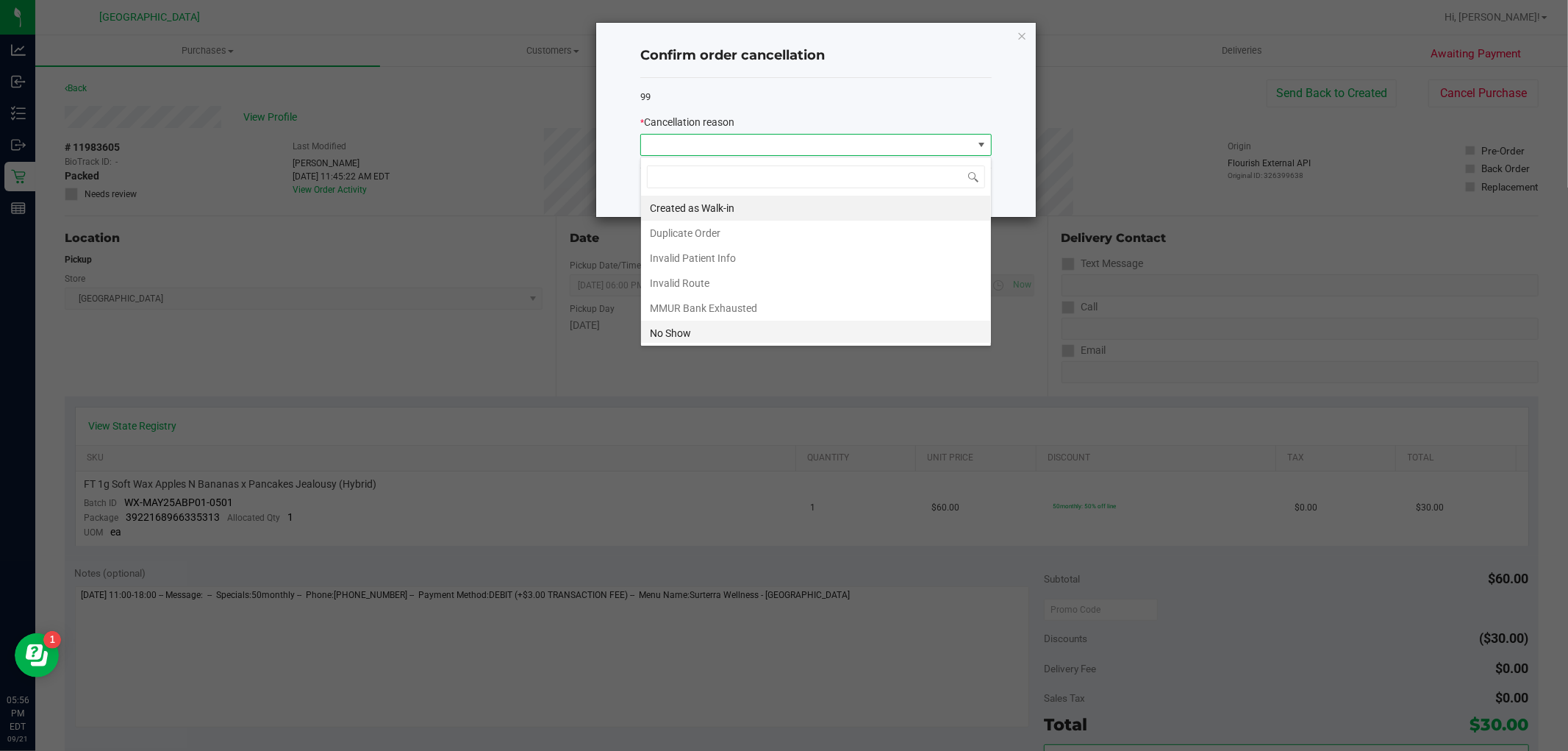
scroll to position [22, 351]
click at [775, 336] on li "No Show" at bounding box center [816, 334] width 350 height 25
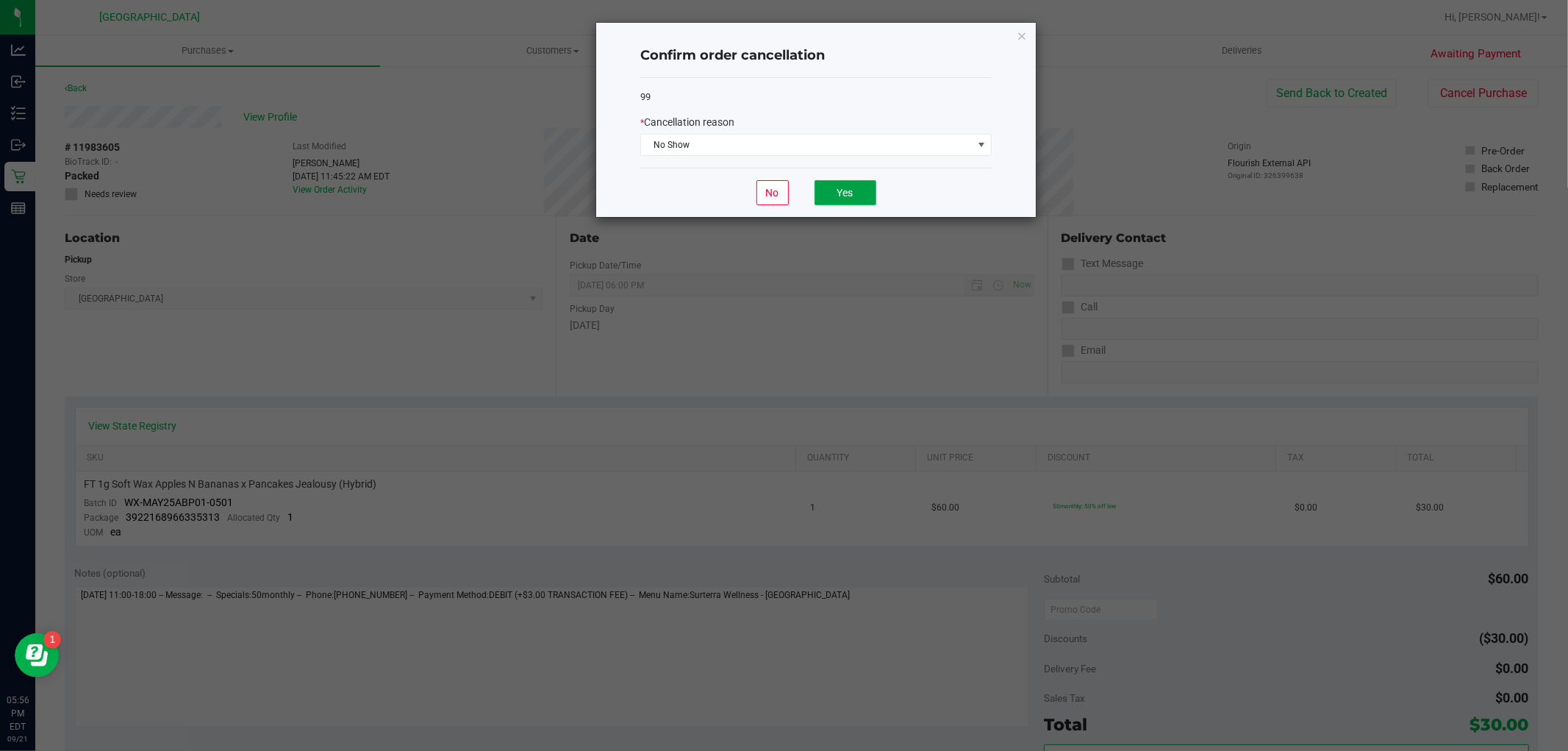
click at [872, 197] on button "Yes" at bounding box center [846, 193] width 62 height 25
